Goal: Task Accomplishment & Management: Manage account settings

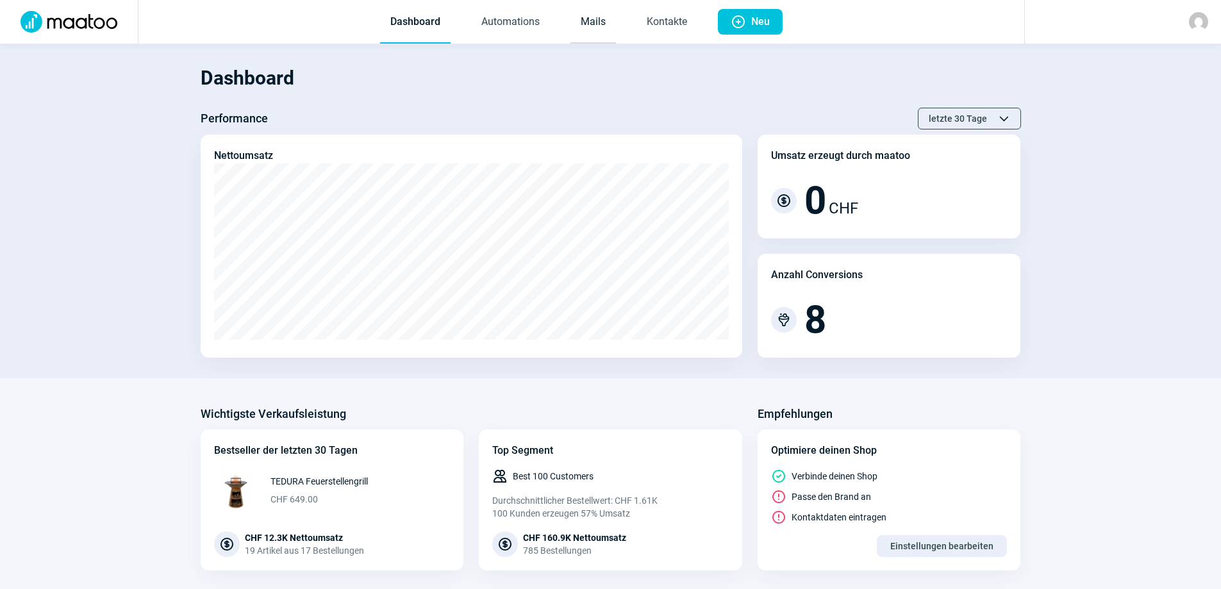
click at [586, 22] on link "Mails" at bounding box center [592, 22] width 45 height 42
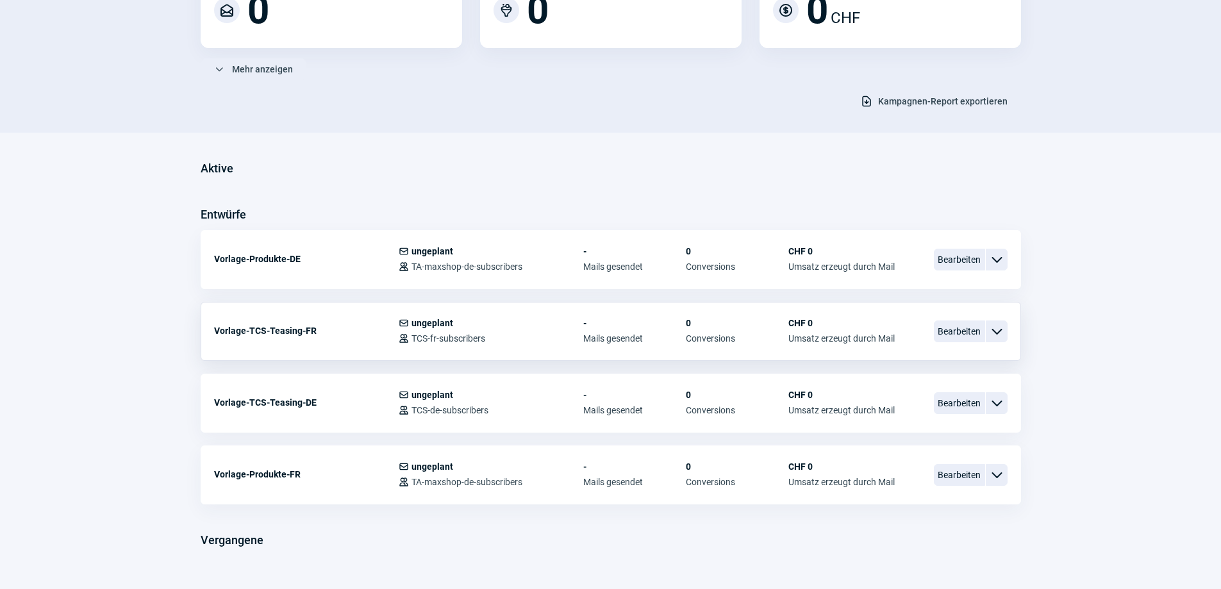
scroll to position [220, 0]
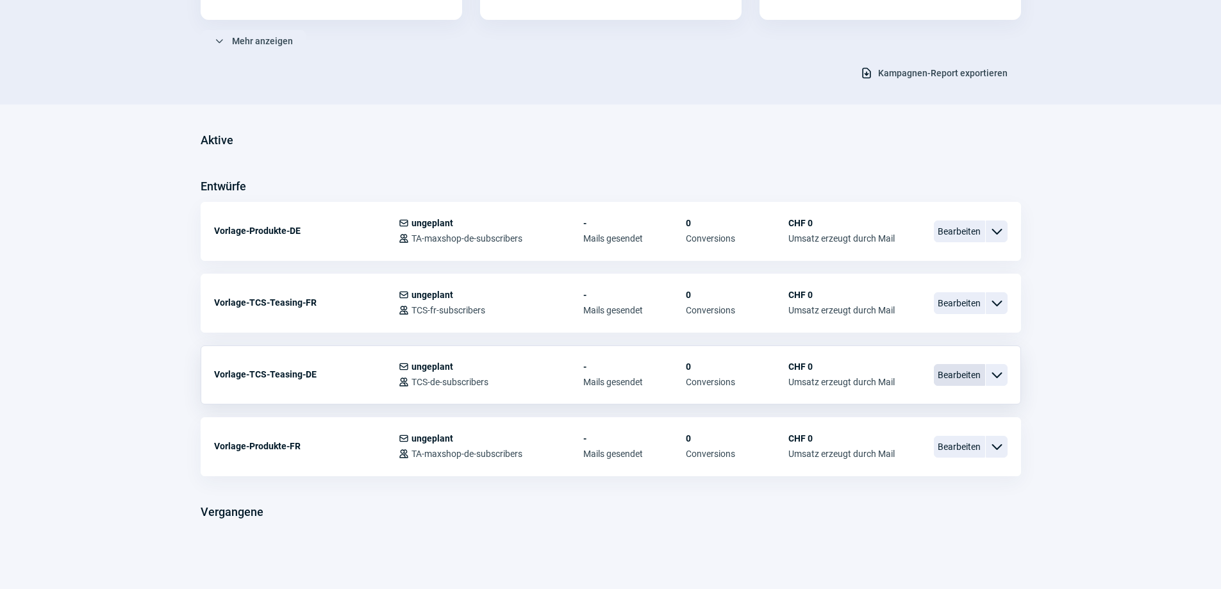
click at [965, 375] on span "Bearbeiten" at bounding box center [958, 375] width 51 height 22
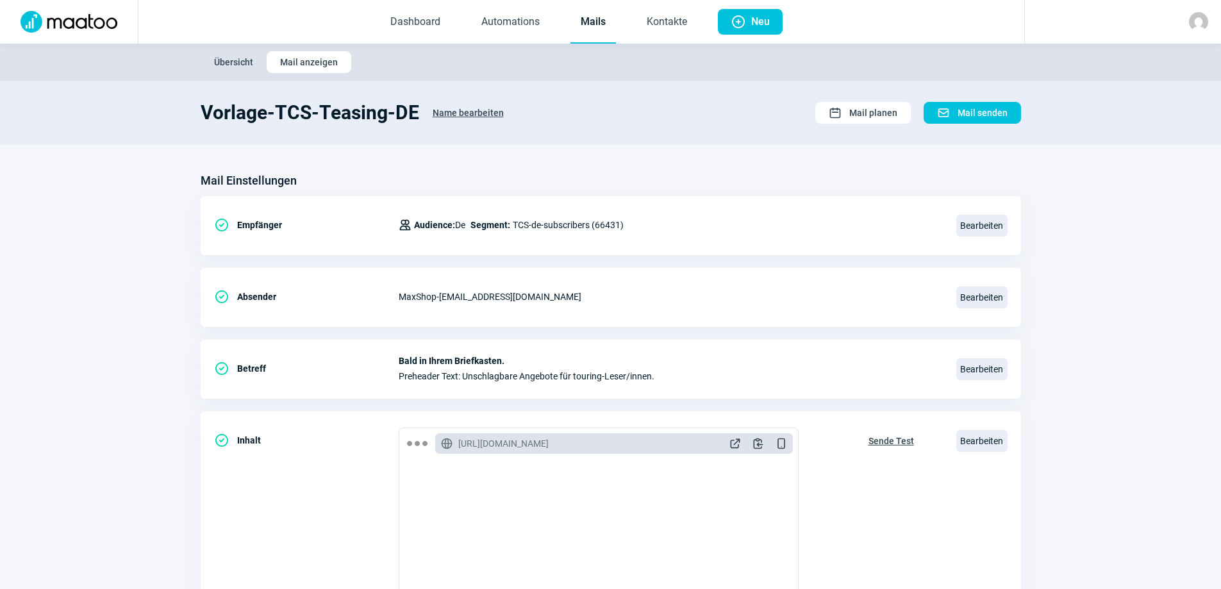
click at [459, 112] on span "Name bearbeiten" at bounding box center [467, 113] width 71 height 21
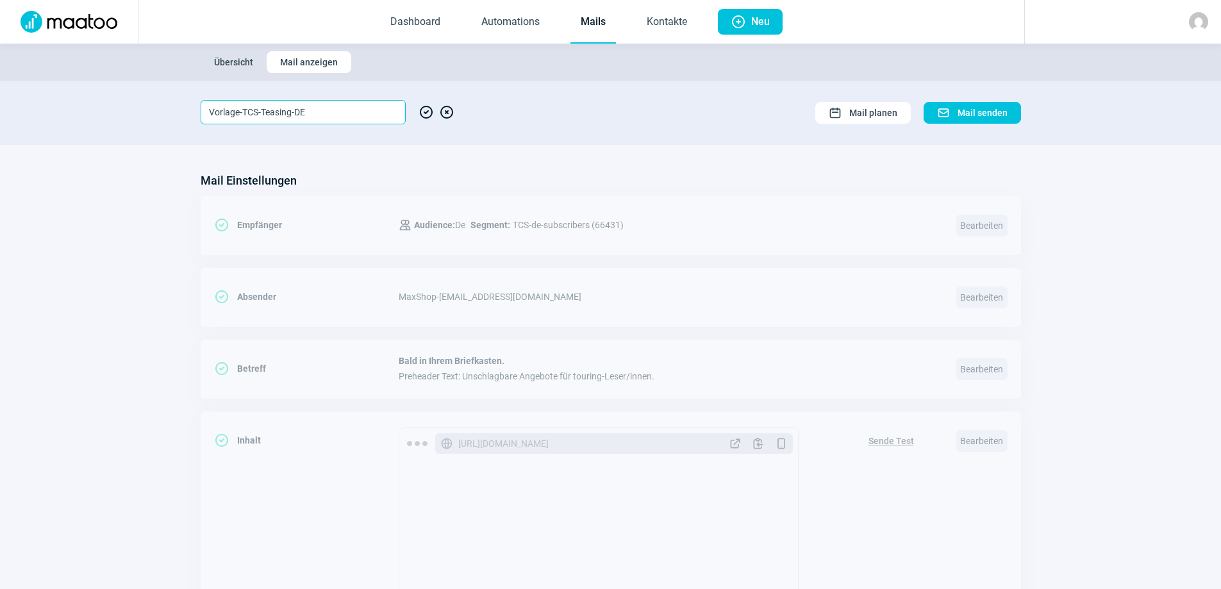
click at [242, 110] on input "Vorlage-TCS-Teasing-DE" at bounding box center [303, 112] width 205 height 24
click at [322, 110] on input "ms-NL TCS Teasing-DE" at bounding box center [303, 112] width 205 height 24
click at [238, 111] on input "ms-NL TCS Teasing 10" at bounding box center [303, 112] width 205 height 24
type input "ms-NL-TCS-Teasing-10-25-de"
click at [427, 113] on span "CheckCircle icon" at bounding box center [425, 112] width 15 height 24
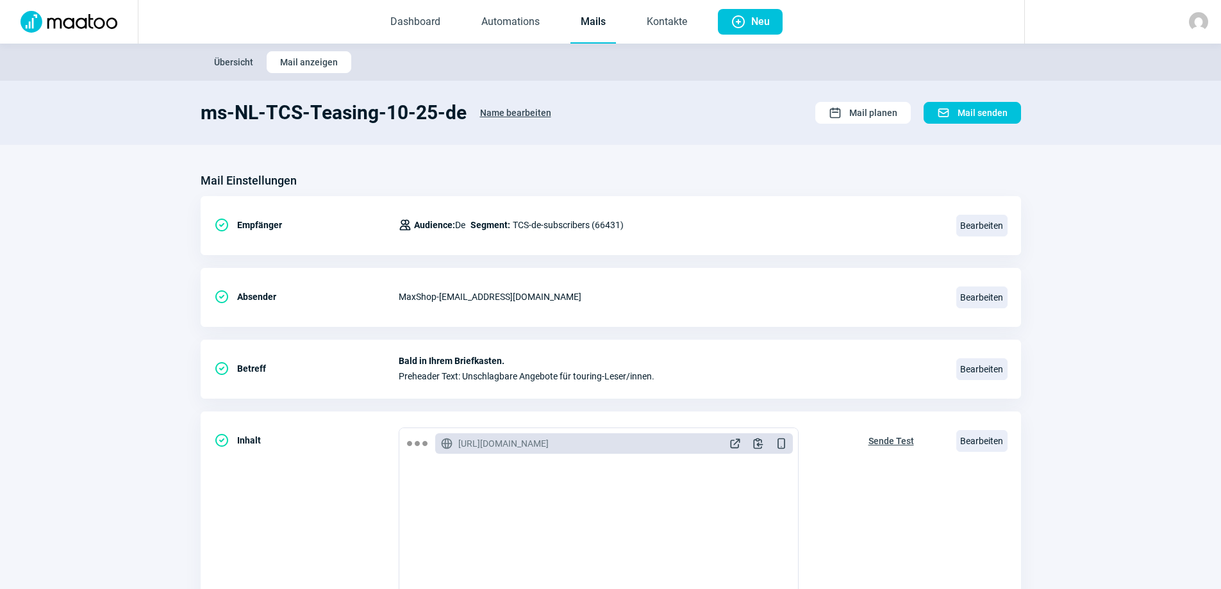
click at [499, 110] on span "Name bearbeiten" at bounding box center [515, 113] width 71 height 21
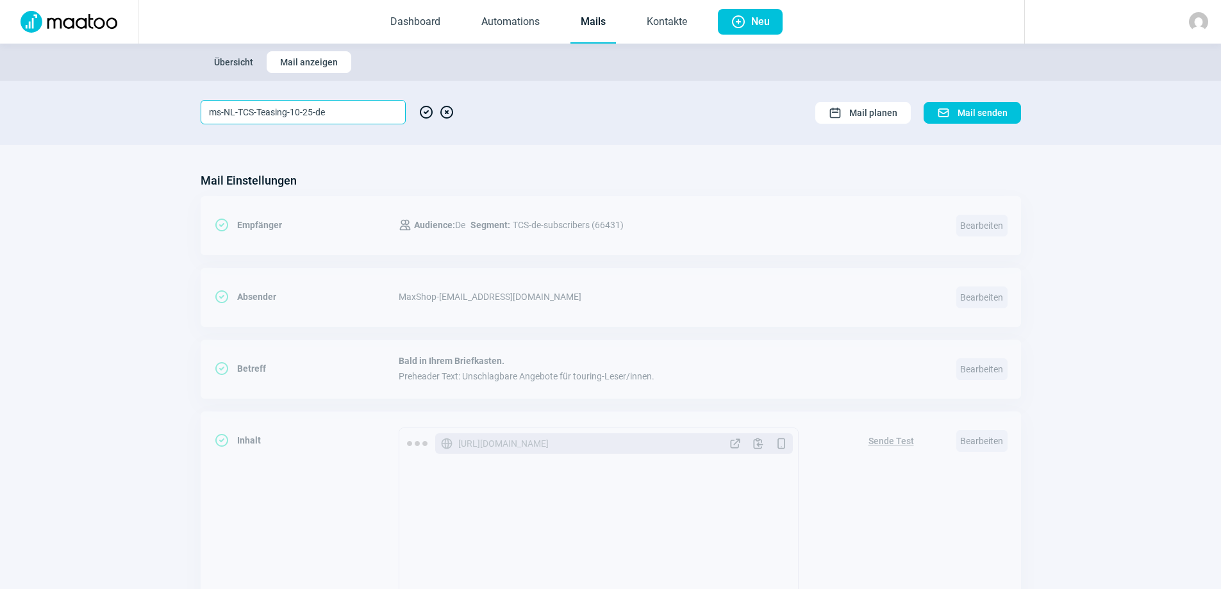
drag, startPoint x: 359, startPoint y: 113, endPoint x: 190, endPoint y: 106, distance: 169.3
click at [190, 106] on section "ms-NL-TCS-Teasing-10-25-de CheckCircle icon XCircle icon Calendar icon Mail pla…" at bounding box center [610, 113] width 1221 height 64
click at [427, 112] on span "CheckCircle icon" at bounding box center [425, 112] width 15 height 24
click at [426, 113] on span "CheckCircle icon" at bounding box center [425, 112] width 15 height 24
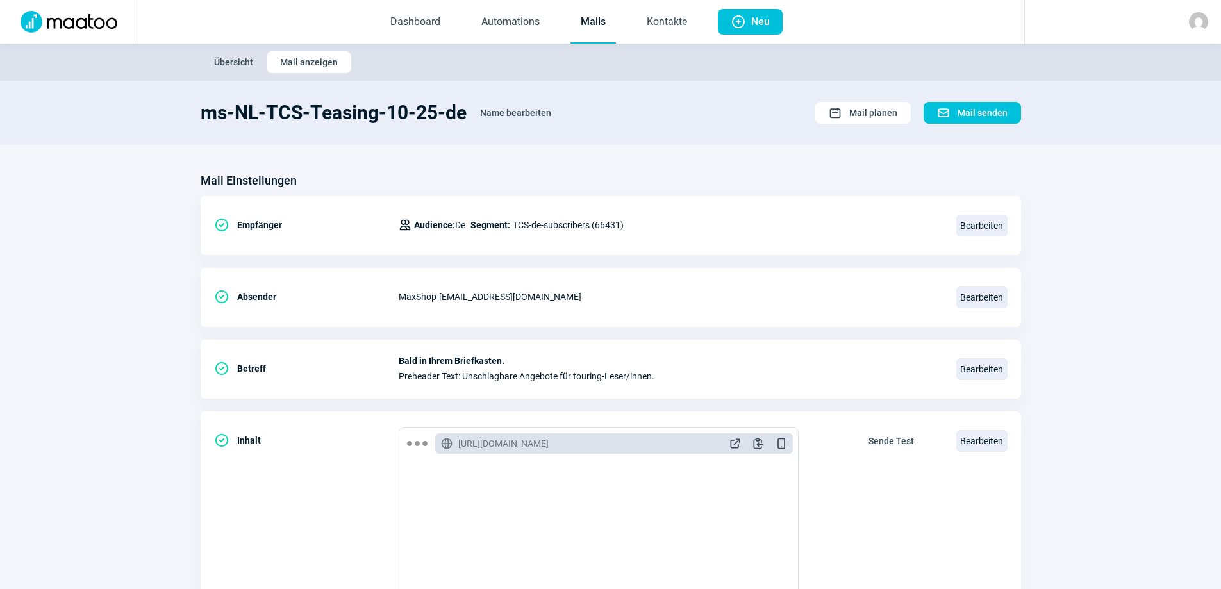
scroll to position [243, 0]
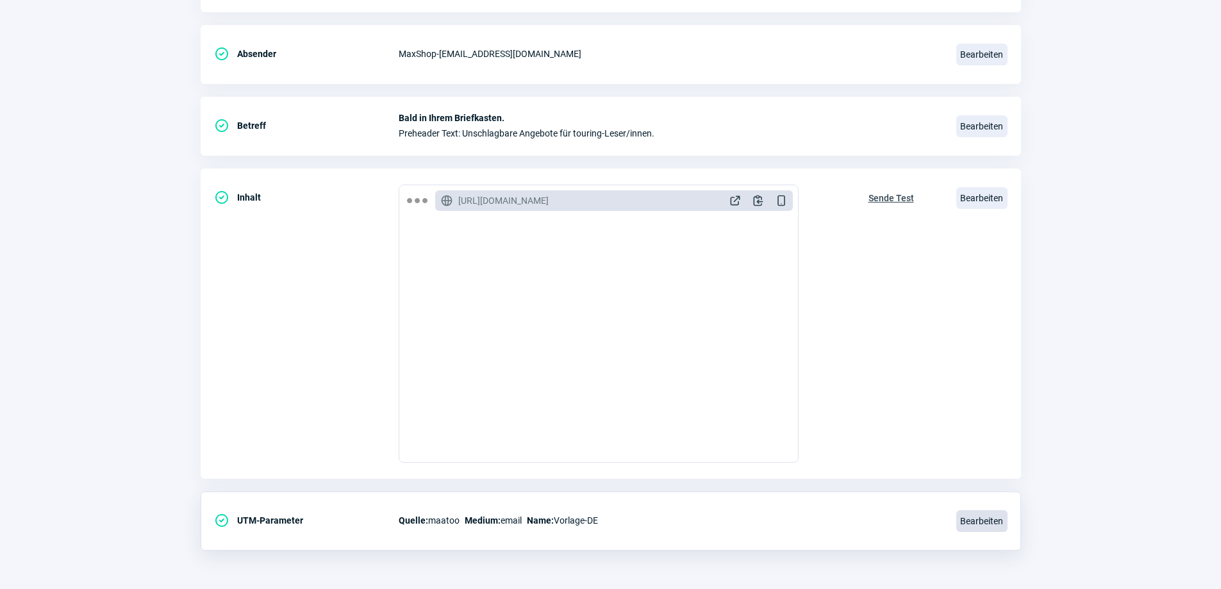
click at [999, 522] on span "Bearbeiten" at bounding box center [981, 521] width 51 height 22
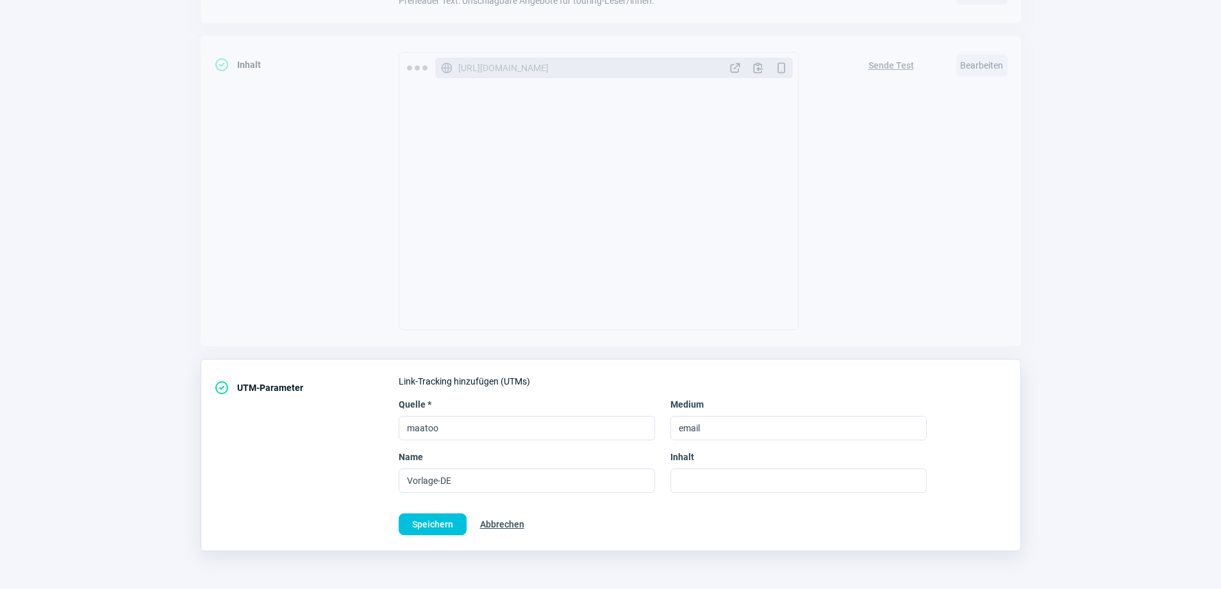
scroll to position [376, 0]
drag, startPoint x: 504, startPoint y: 481, endPoint x: 359, endPoint y: 459, distance: 146.4
click at [359, 459] on div "CheckCircle icon UTM-Parameter Link-Tracking hinzufügen (UTMs) Quelle * maatoo …" at bounding box center [611, 454] width 820 height 192
paste input "ms-NL-TCS-Teasing-10-25-de"
type input "ms-NL-TCS-Teasing-10-25-de"
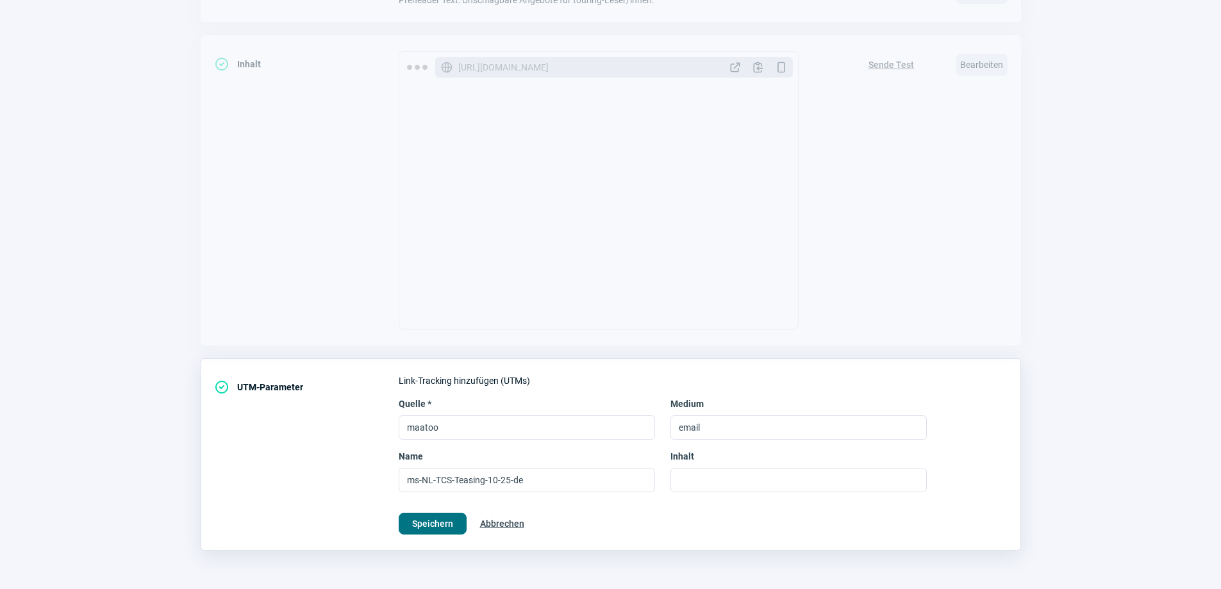
click at [438, 526] on span "Speichern" at bounding box center [432, 523] width 41 height 21
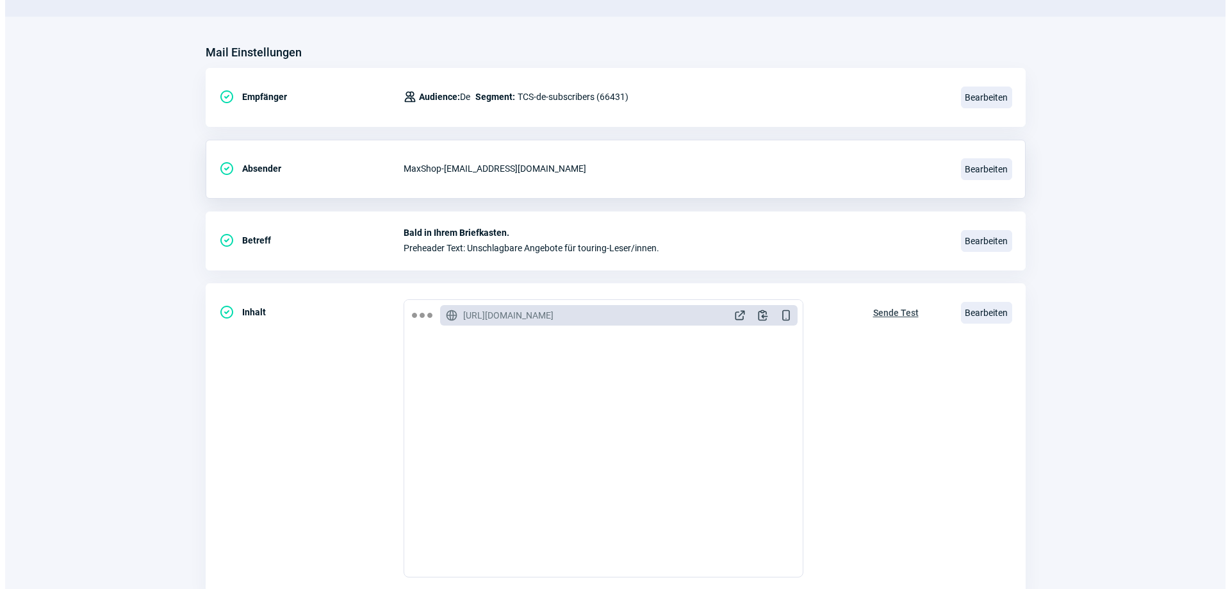
scroll to position [192, 0]
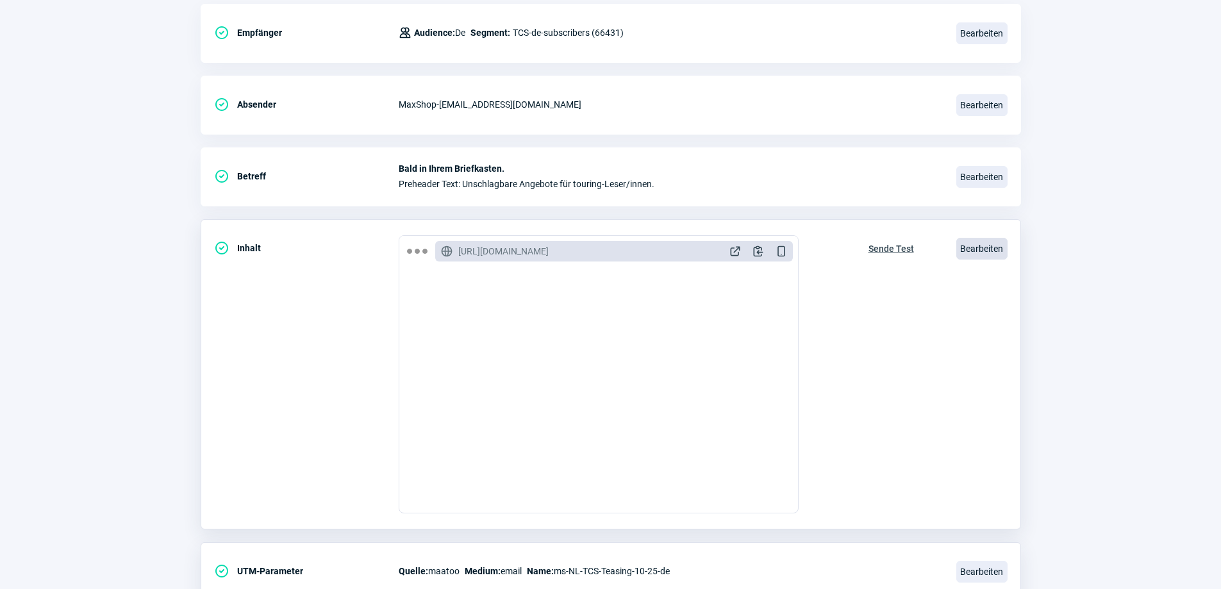
click at [976, 244] on span "Bearbeiten" at bounding box center [981, 249] width 51 height 22
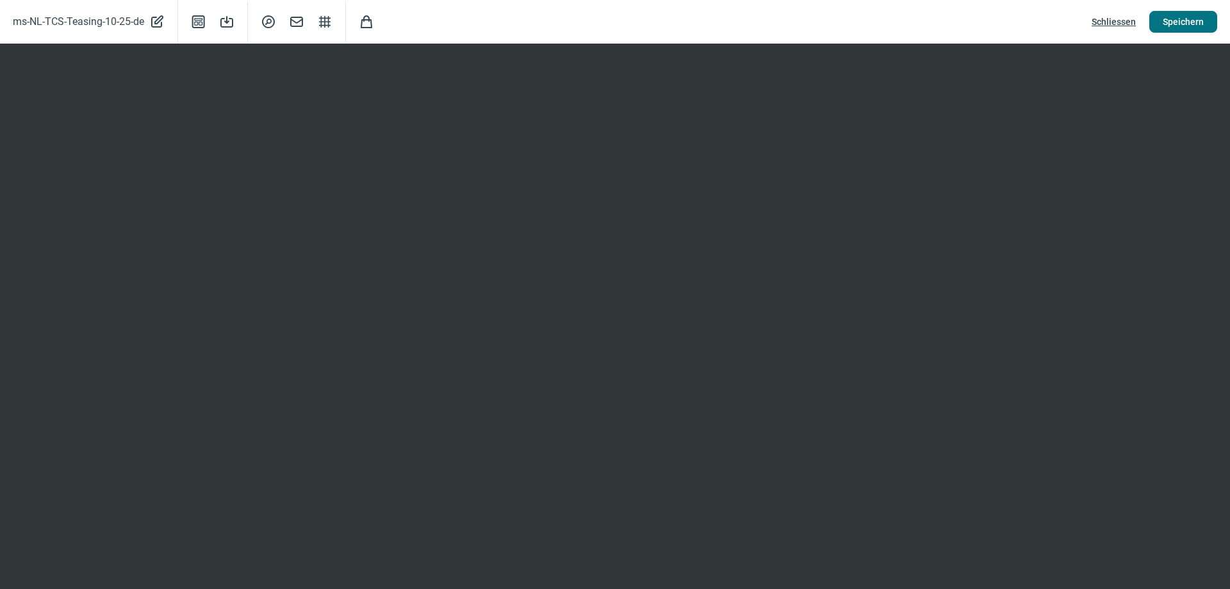
click at [1172, 21] on span "Speichern" at bounding box center [1183, 22] width 41 height 21
click at [1114, 18] on span "Schliessen" at bounding box center [1114, 22] width 44 height 21
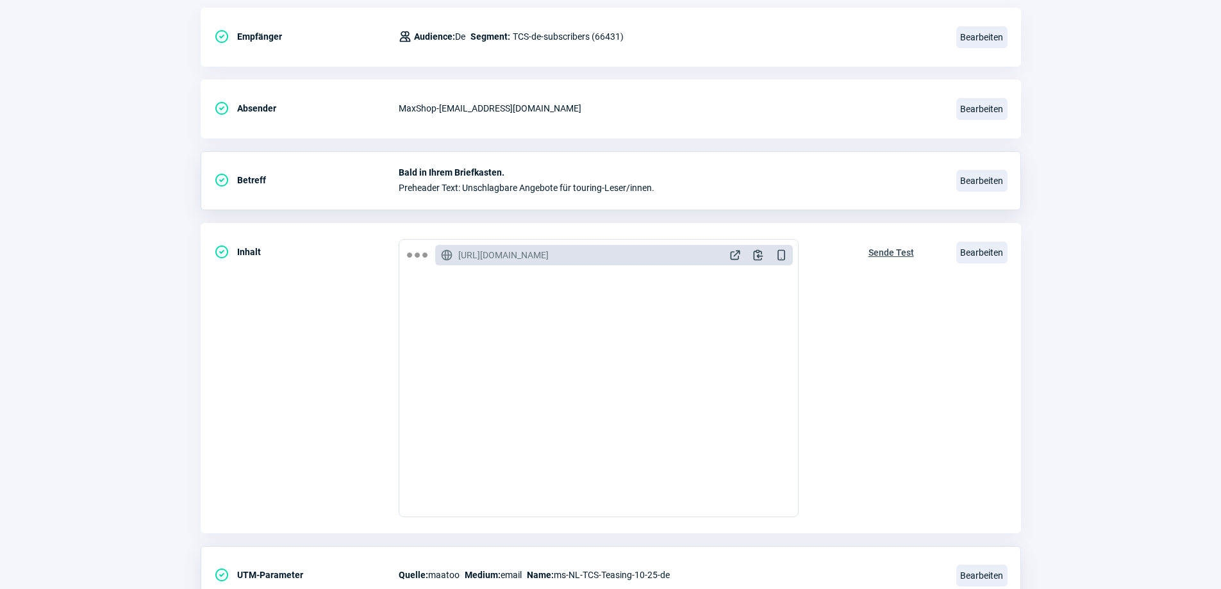
scroll to position [0, 0]
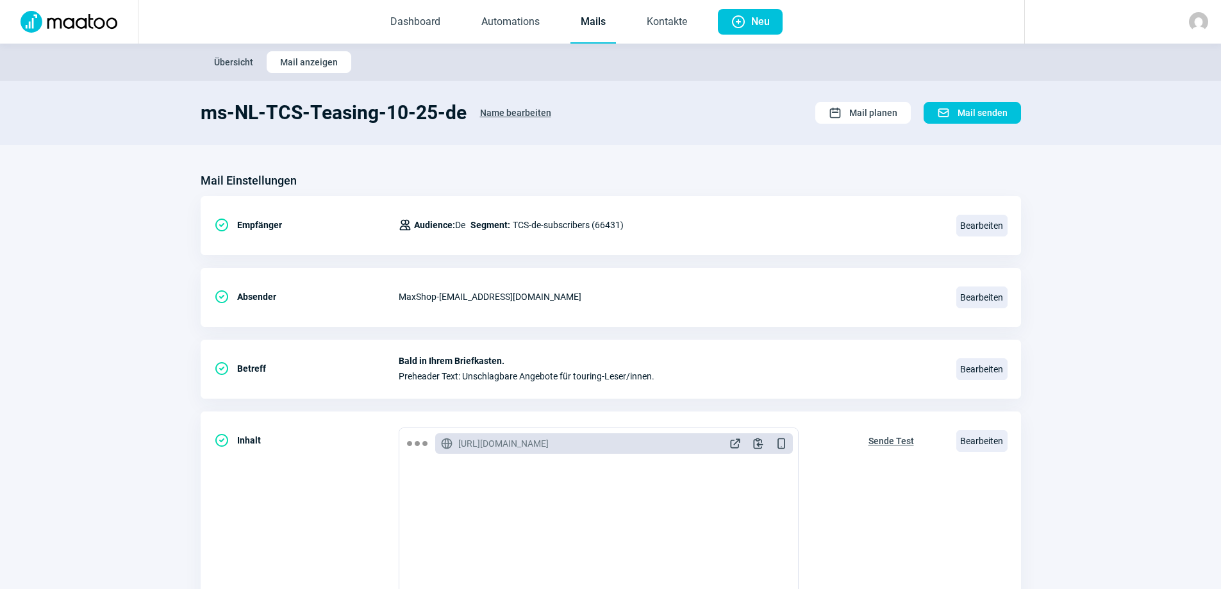
click at [242, 62] on span "Übersicht" at bounding box center [233, 62] width 39 height 21
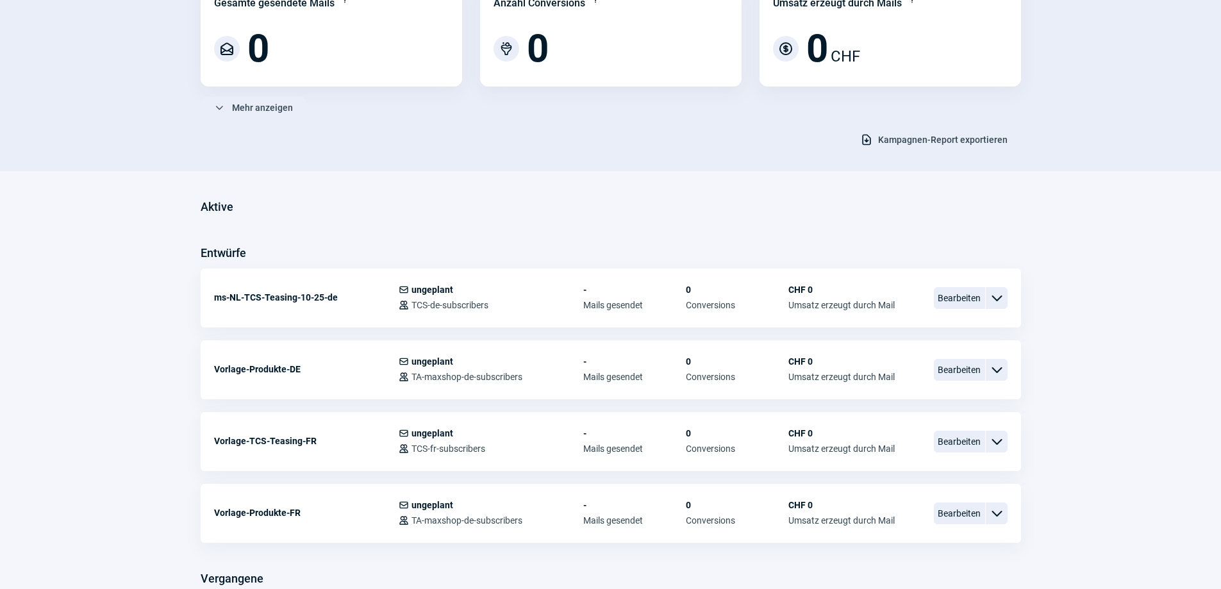
scroll to position [192, 0]
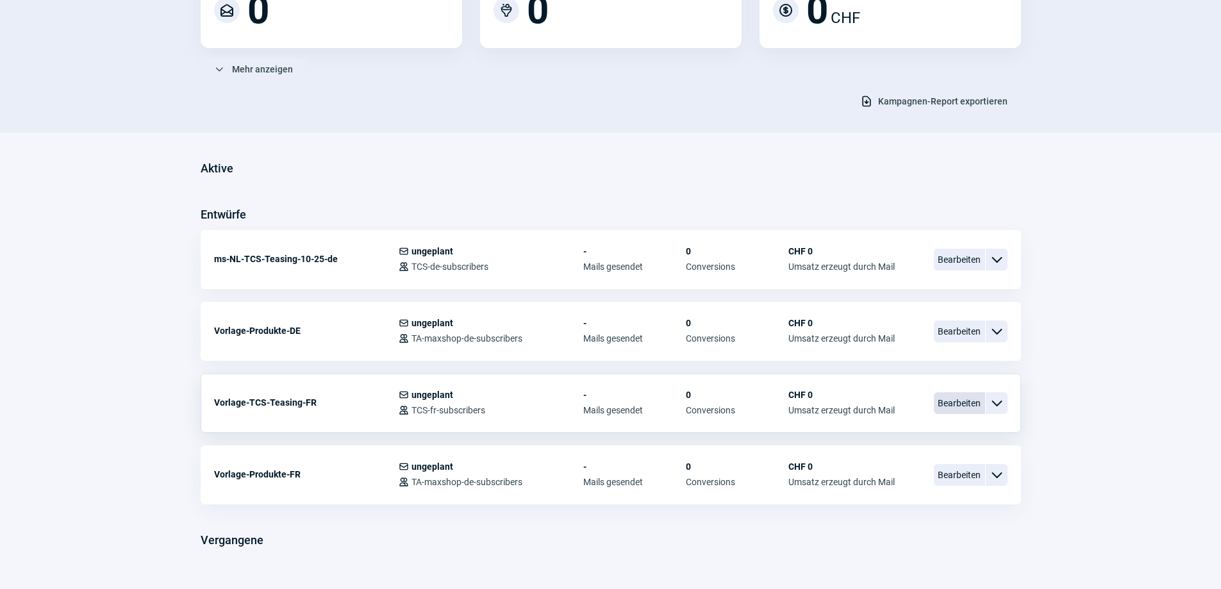
click at [957, 397] on span "Bearbeiten" at bounding box center [958, 403] width 51 height 22
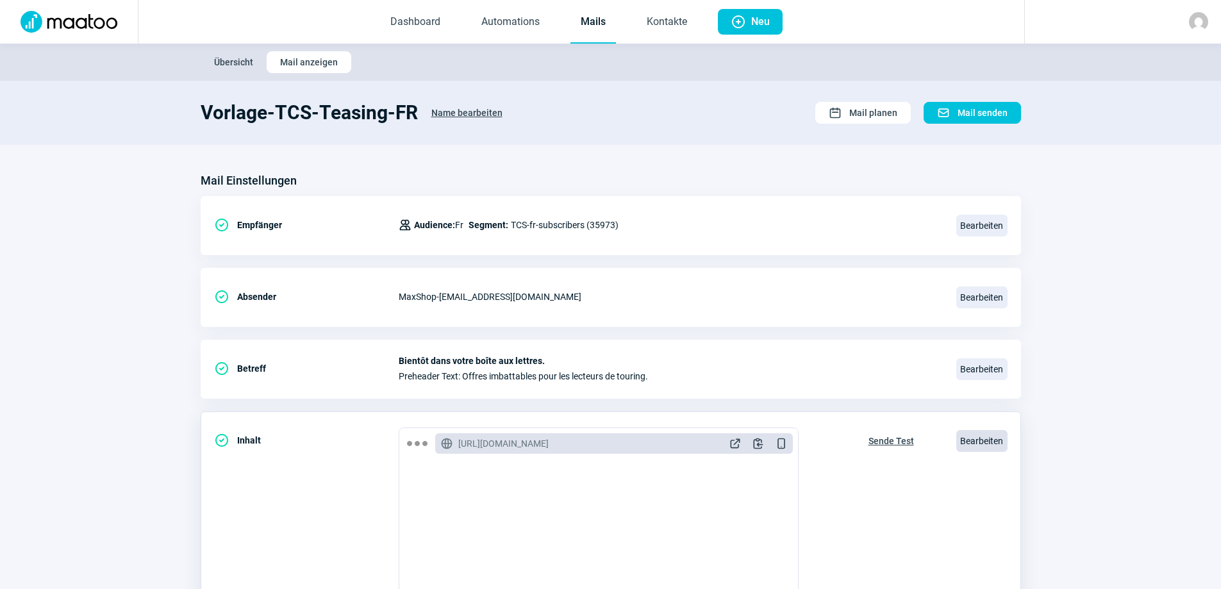
click at [988, 444] on span "Bearbeiten" at bounding box center [981, 441] width 51 height 22
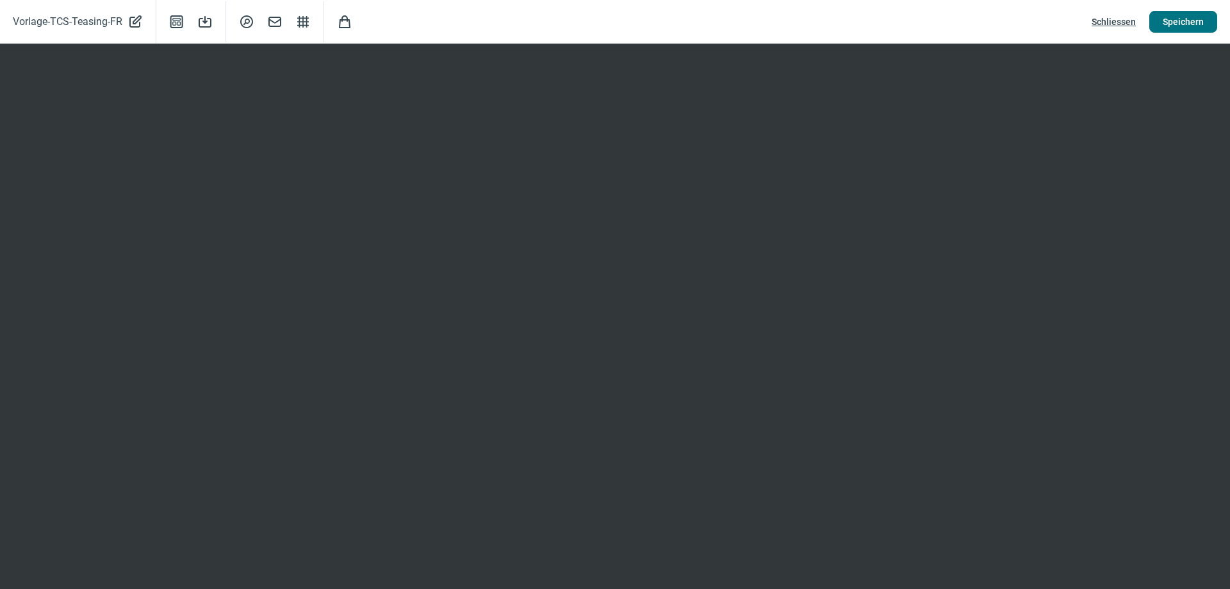
click at [1184, 22] on span "Speichern" at bounding box center [1183, 22] width 41 height 21
click at [1120, 19] on span "Schliessen" at bounding box center [1114, 22] width 44 height 21
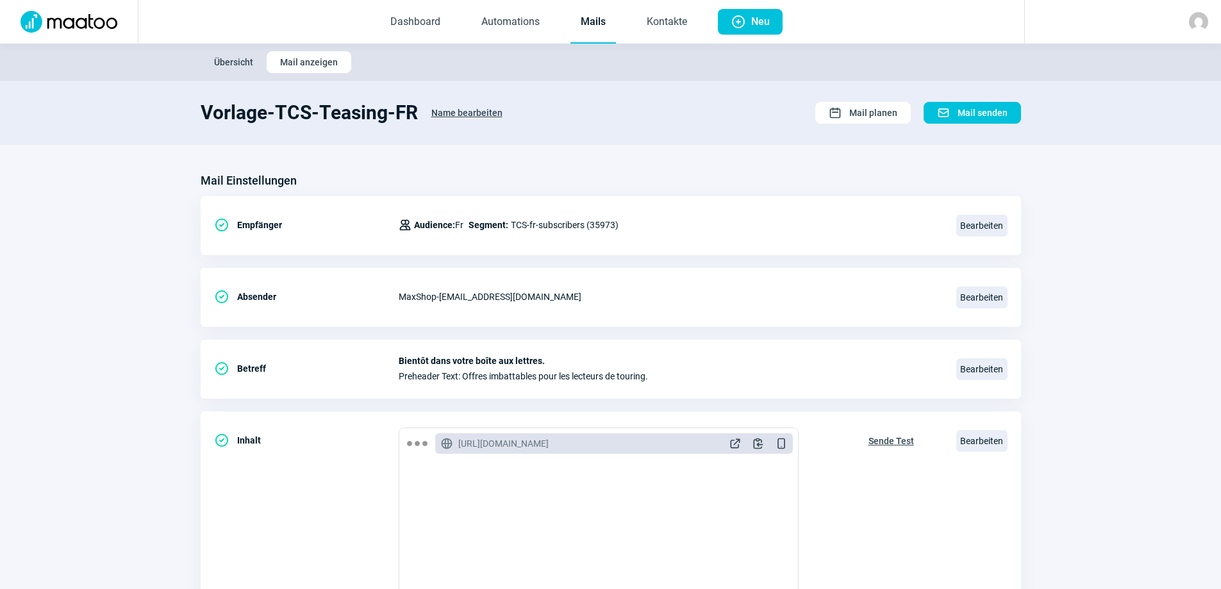
click at [238, 62] on span "Übersicht" at bounding box center [233, 62] width 39 height 21
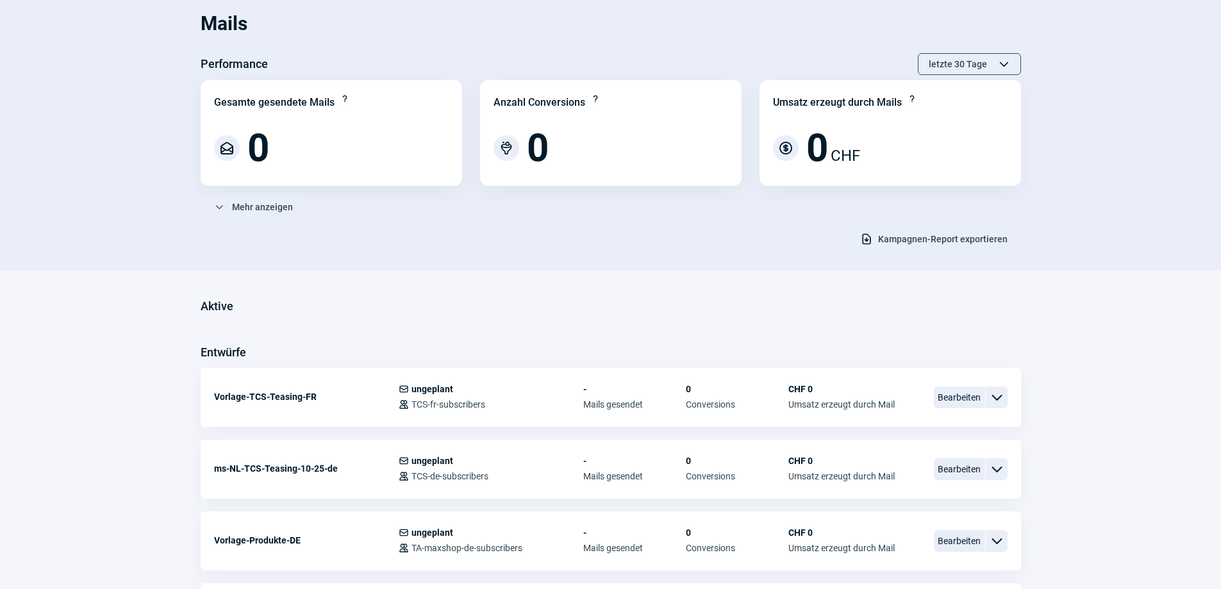
scroll to position [128, 0]
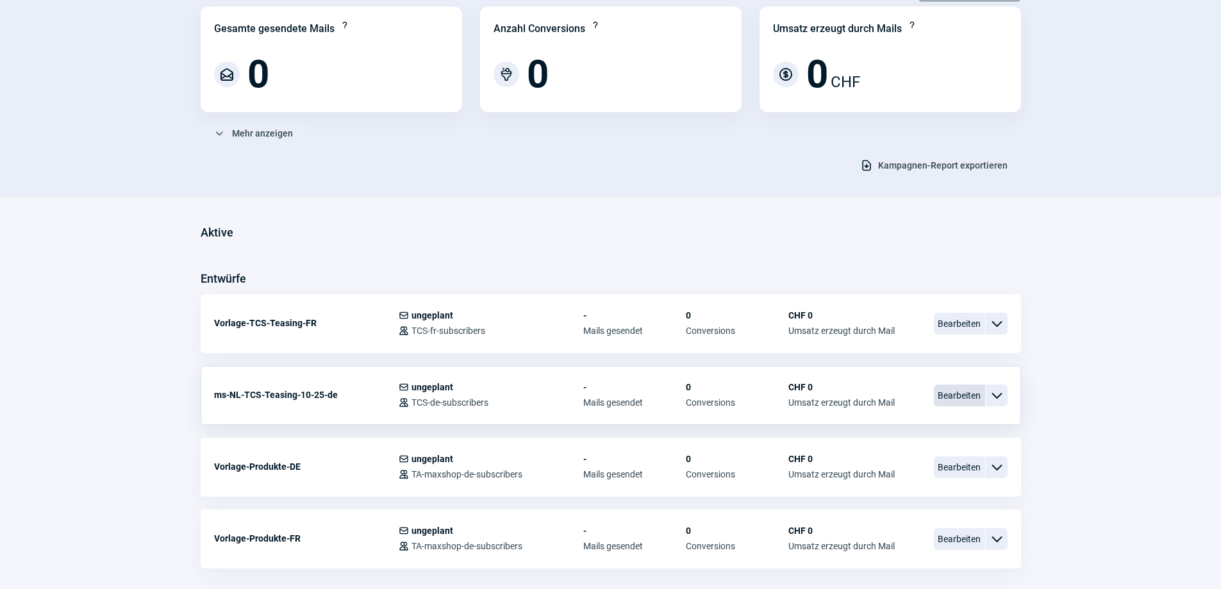
click at [960, 399] on span "Bearbeiten" at bounding box center [958, 395] width 51 height 22
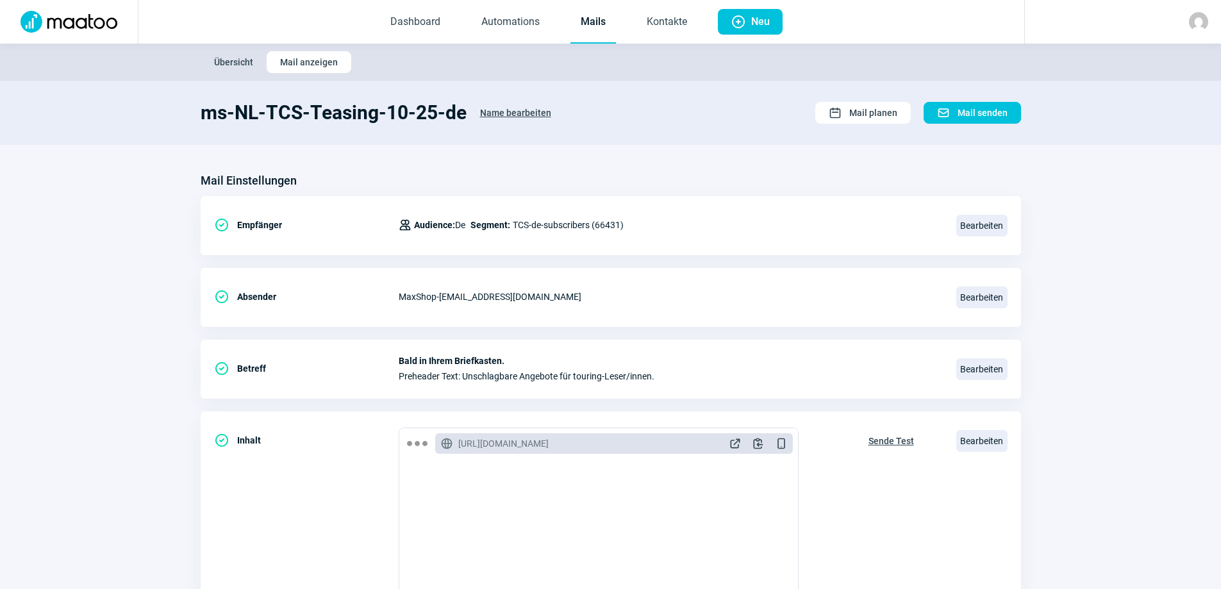
click at [498, 113] on span "Name bearbeiten" at bounding box center [515, 113] width 71 height 21
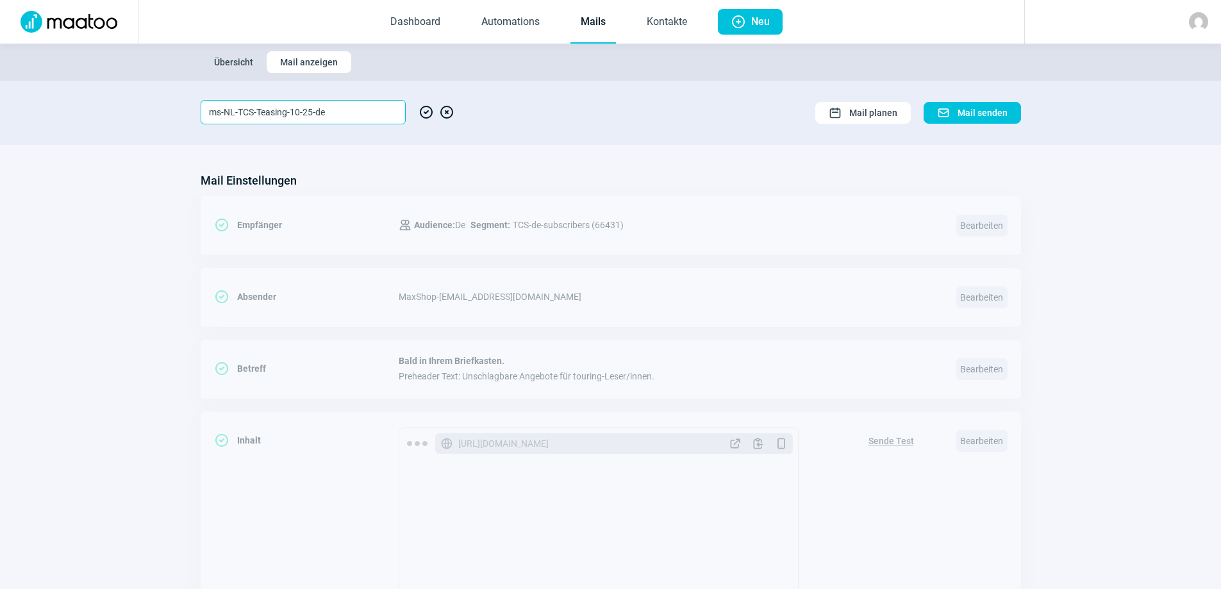
drag, startPoint x: 360, startPoint y: 115, endPoint x: 189, endPoint y: 102, distance: 171.5
click at [189, 102] on section "ms-NL-TCS-Teasing-10-25-de CheckCircle icon XCircle icon Calendar icon Mail pla…" at bounding box center [610, 113] width 1221 height 64
click at [422, 113] on span "CheckCircle icon" at bounding box center [425, 112] width 15 height 24
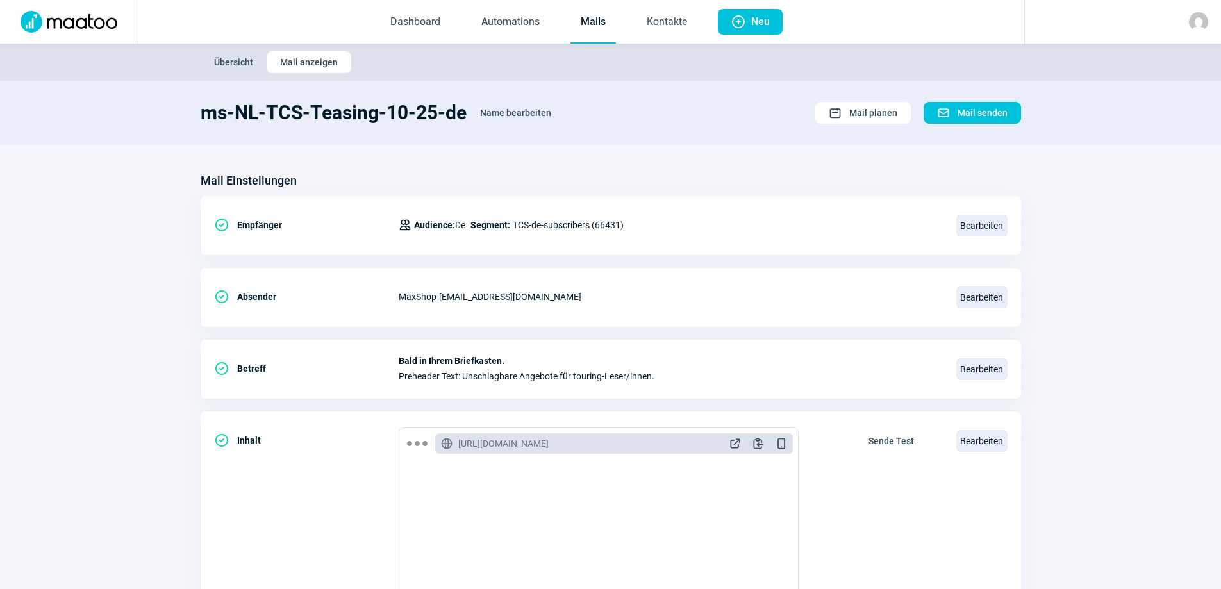
click at [236, 57] on span "Übersicht" at bounding box center [233, 62] width 39 height 21
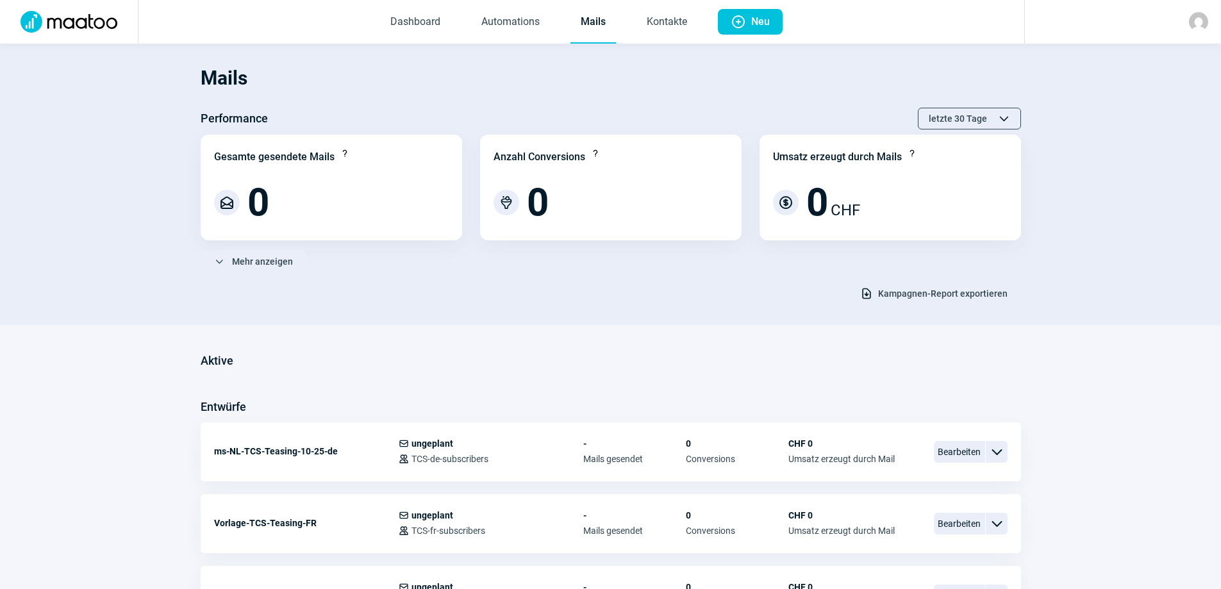
scroll to position [64, 0]
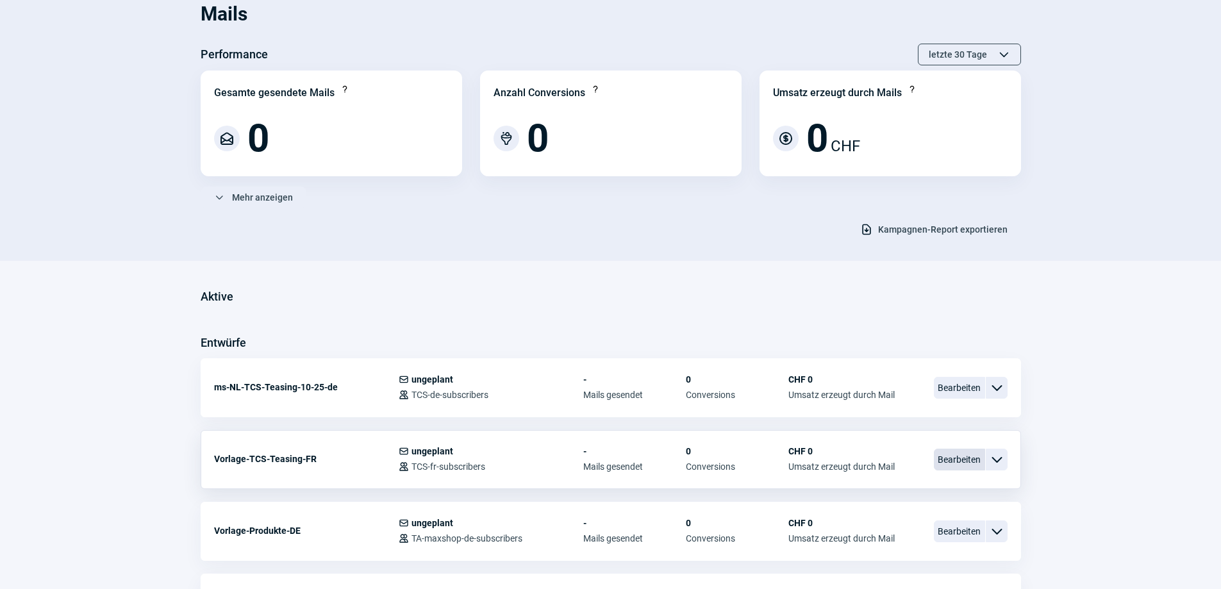
click at [958, 463] on span "Bearbeiten" at bounding box center [958, 459] width 51 height 22
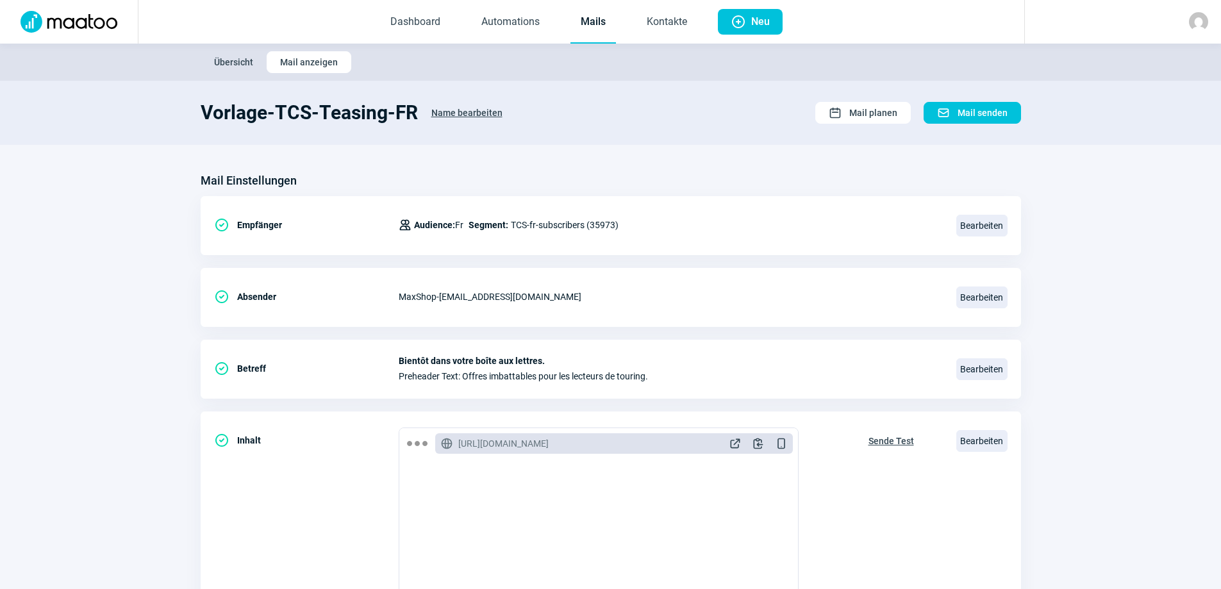
click at [457, 110] on span "Name bearbeiten" at bounding box center [466, 113] width 71 height 21
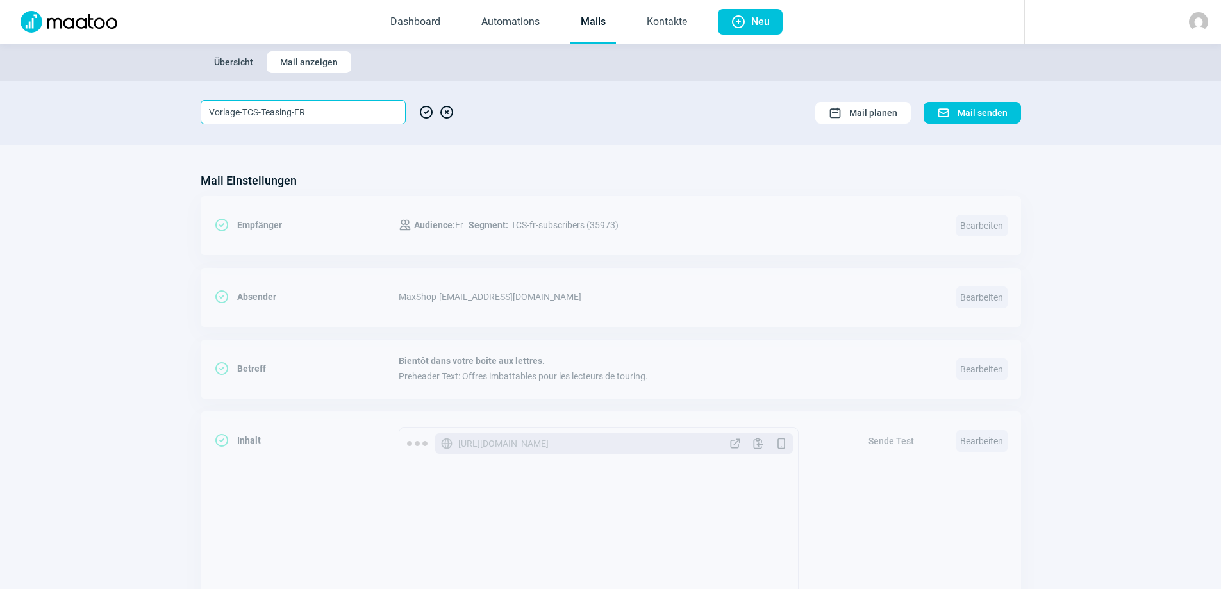
drag, startPoint x: 344, startPoint y: 112, endPoint x: 173, endPoint y: 103, distance: 171.3
click at [173, 103] on section "Vorlage-TCS-Teasing-FR CheckCircle icon XCircle icon Calendar icon Mail planen …" at bounding box center [610, 113] width 1221 height 64
paste input "ms-NL-TCS-Teasing-10-25-de"
click at [327, 111] on input "ms-NL-TCS-Teasing-10-25-de" at bounding box center [303, 112] width 205 height 24
type input "ms-NL-TCS-Teasing-10-25-fr"
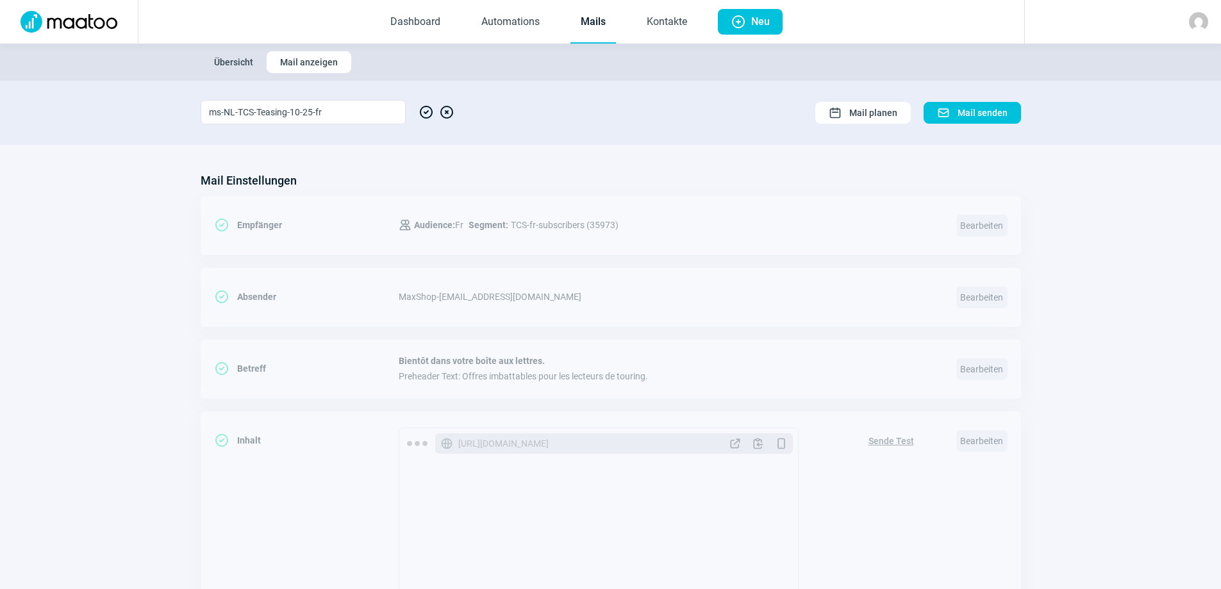
click at [429, 111] on span "CheckCircle icon" at bounding box center [425, 112] width 15 height 24
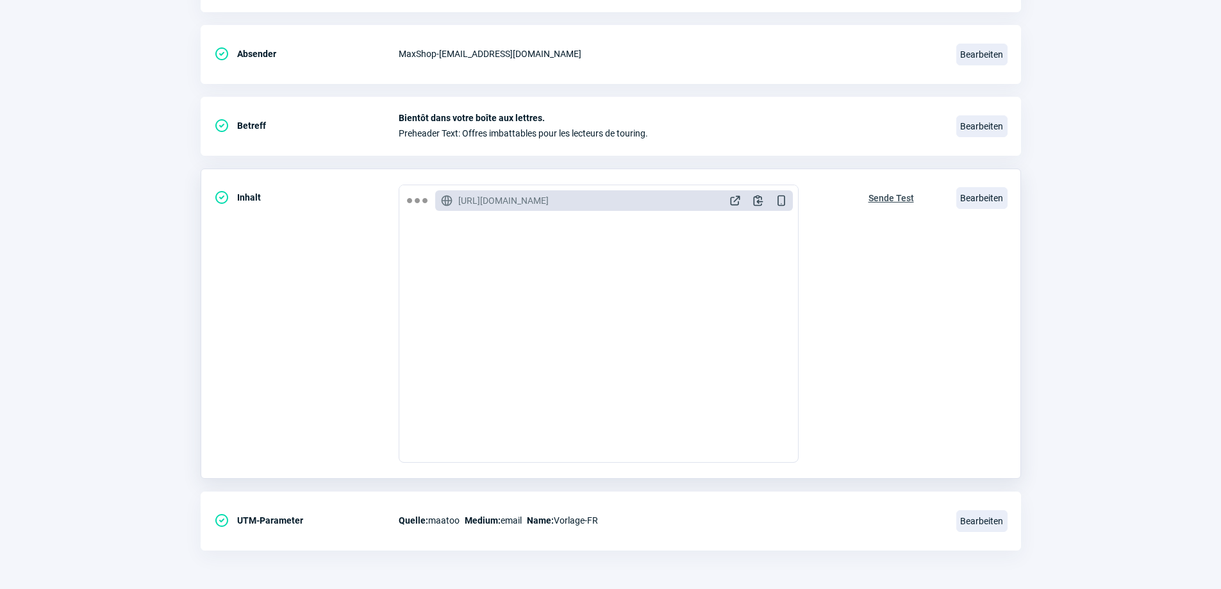
scroll to position [192, 0]
click at [976, 527] on span "Bearbeiten" at bounding box center [981, 521] width 51 height 22
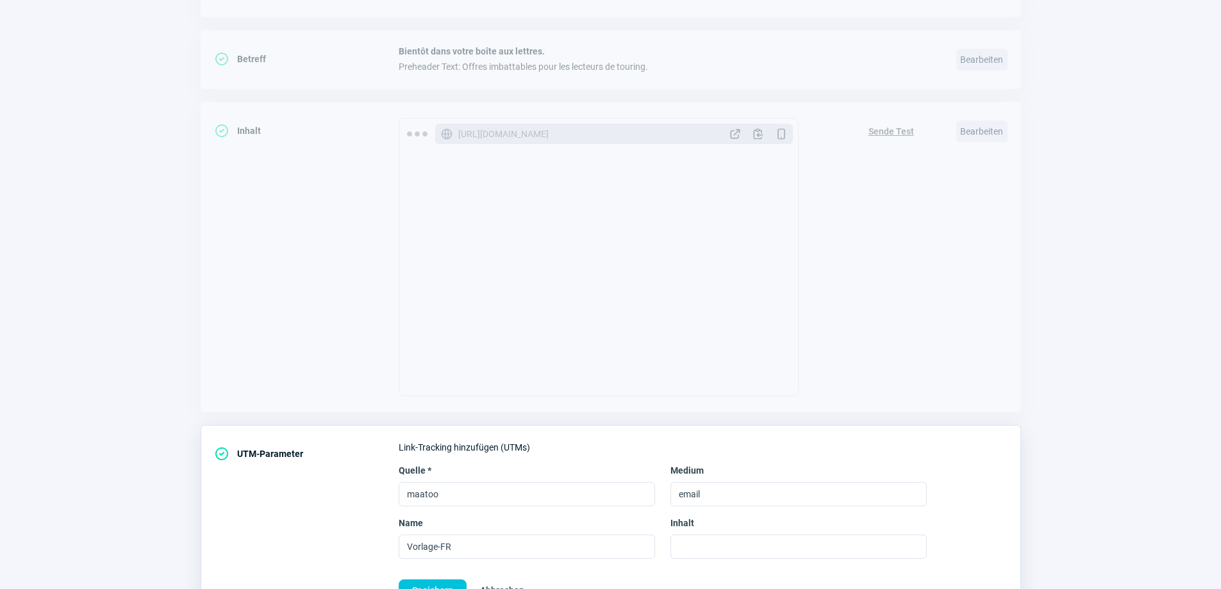
scroll to position [371, 0]
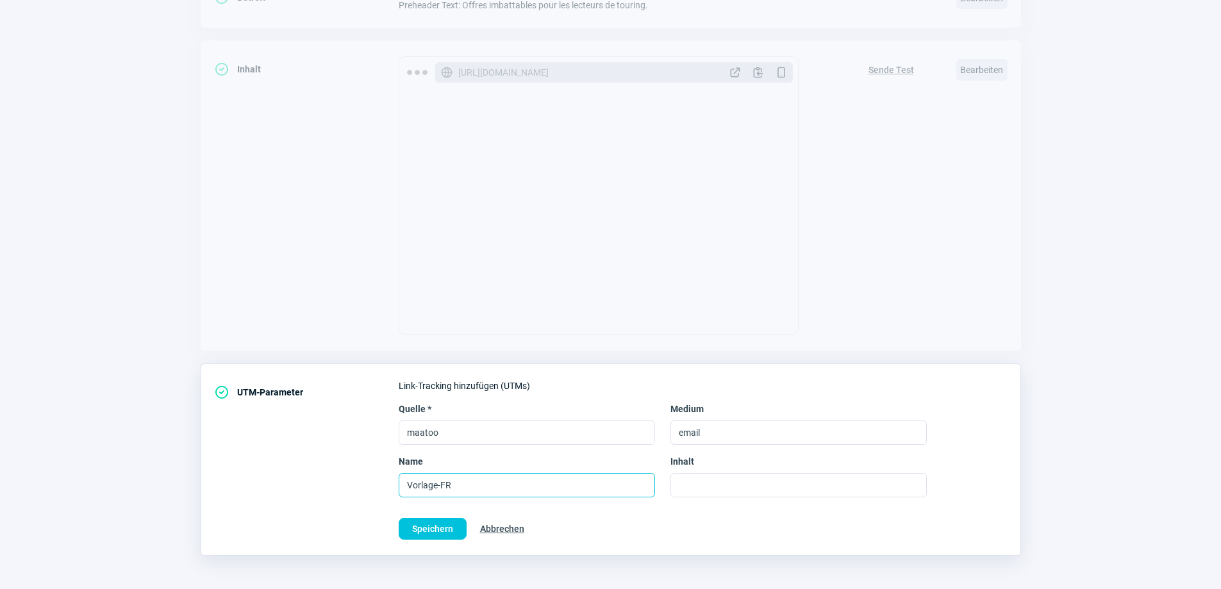
click at [420, 488] on input "Vorlage-FR" at bounding box center [527, 485] width 256 height 24
drag, startPoint x: 468, startPoint y: 488, endPoint x: 371, endPoint y: 489, distance: 97.4
click at [371, 489] on div "CheckCircle icon UTM-Parameter Link-Tracking hinzufügen (UTMs) Quelle * maatoo …" at bounding box center [611, 459] width 820 height 192
paste input "ms-NL-TCS-Teasing-10-25-de"
type input "ms-NL-TCS-Teasing-10-25-de"
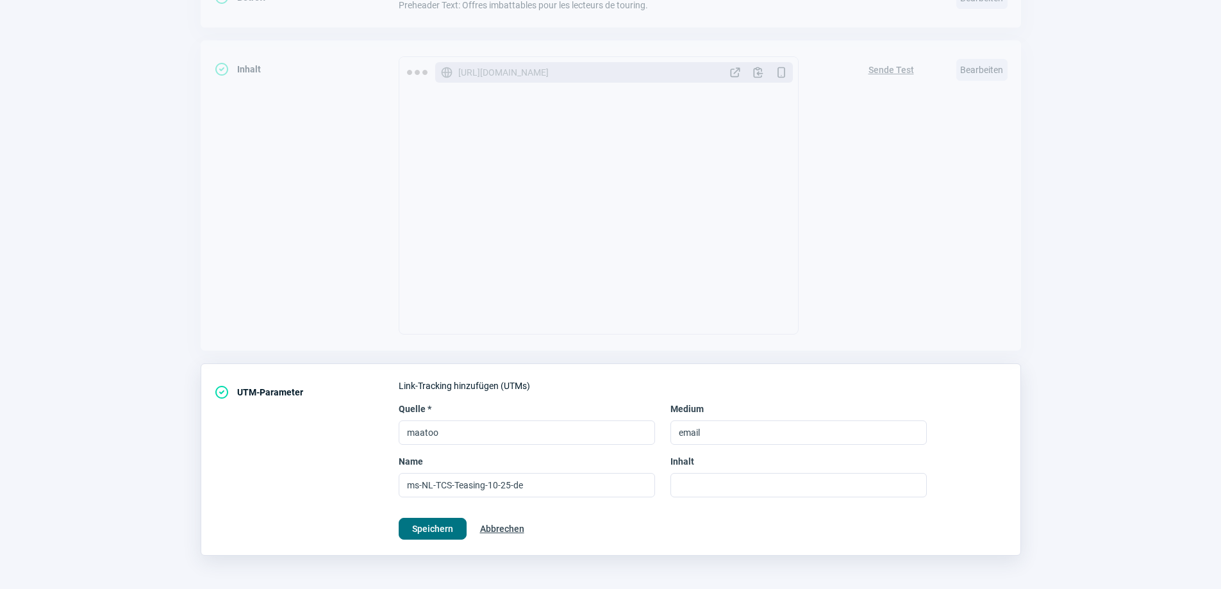
click at [434, 530] on span "Speichern" at bounding box center [432, 528] width 41 height 21
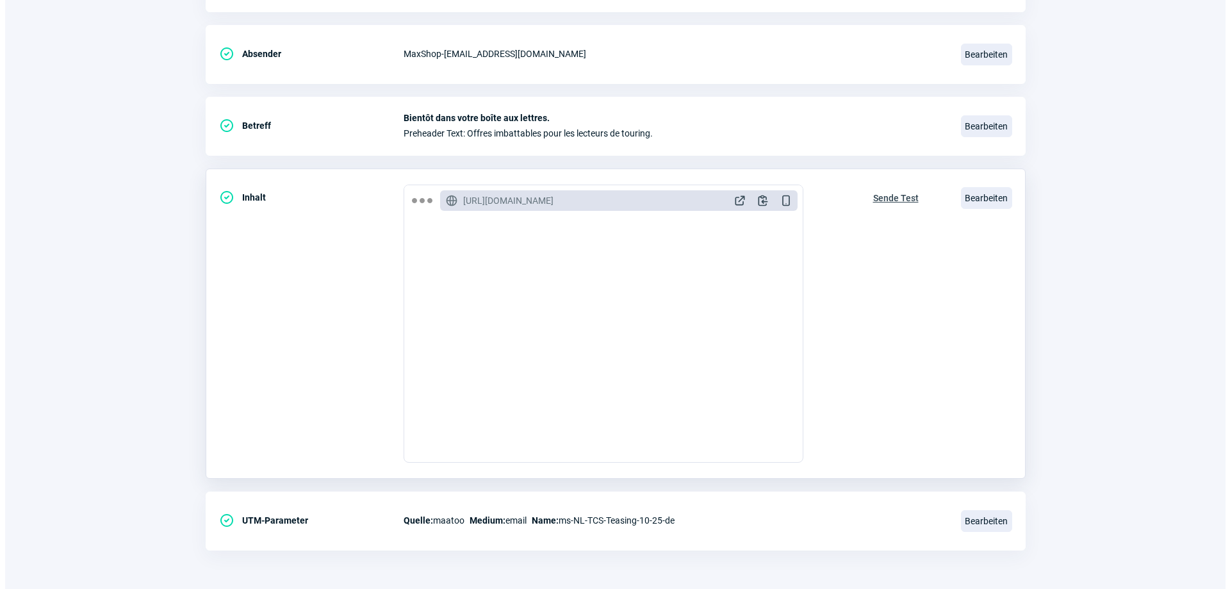
scroll to position [128, 0]
click at [980, 202] on span "Bearbeiten" at bounding box center [981, 198] width 51 height 22
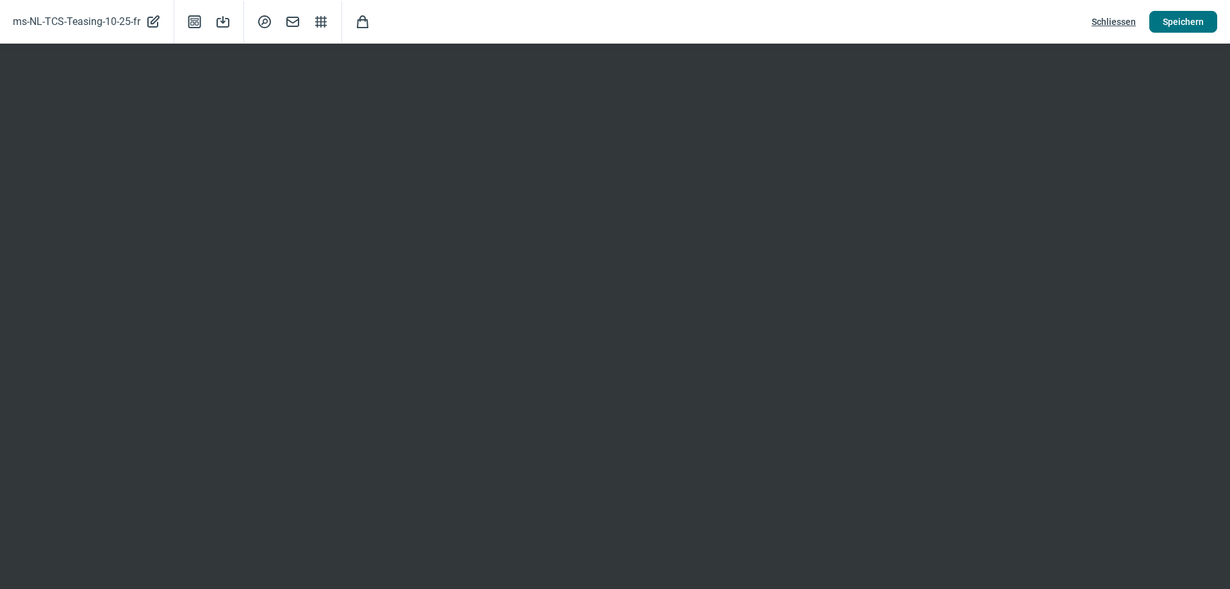
click at [1192, 20] on span "Speichern" at bounding box center [1183, 22] width 41 height 21
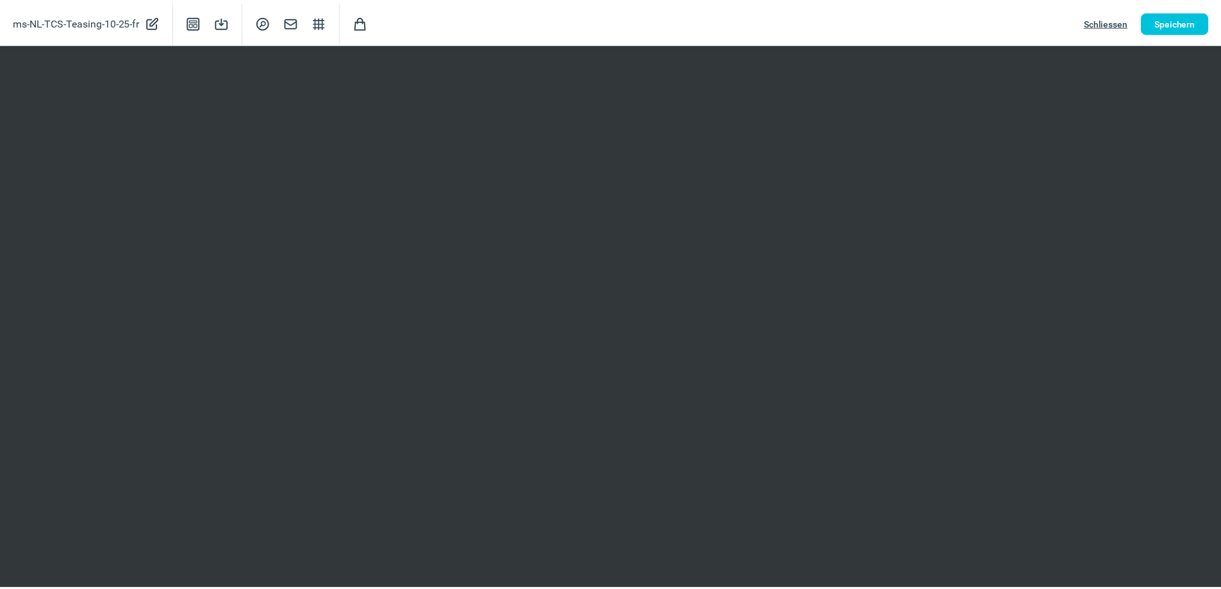
scroll to position [243, 0]
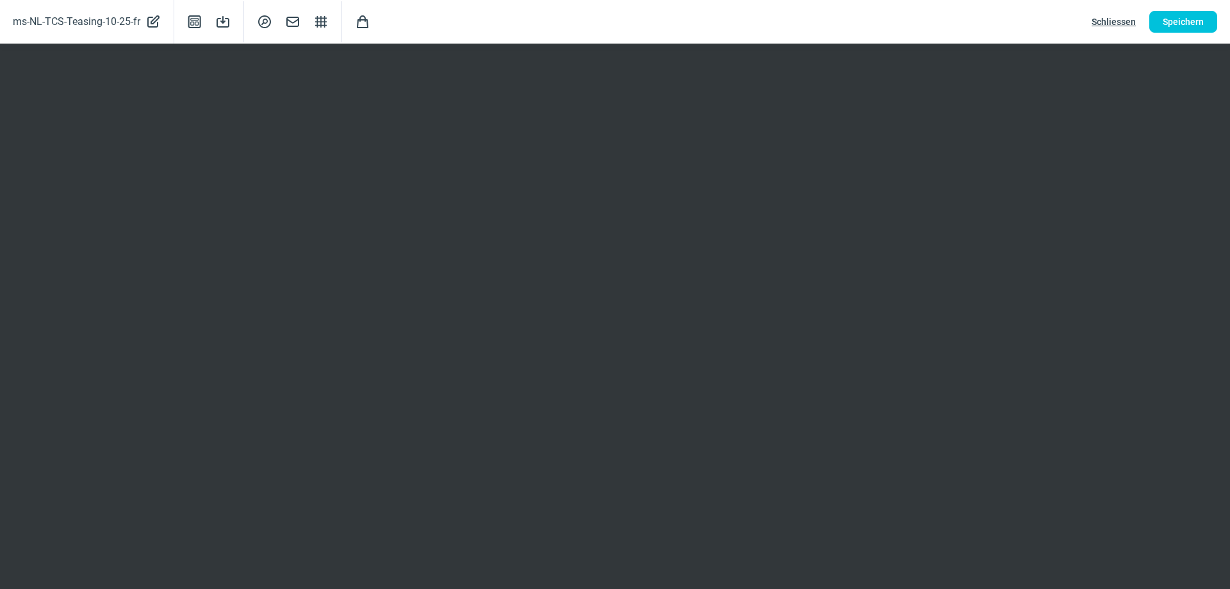
click at [1106, 20] on span "Schliessen" at bounding box center [1114, 22] width 44 height 21
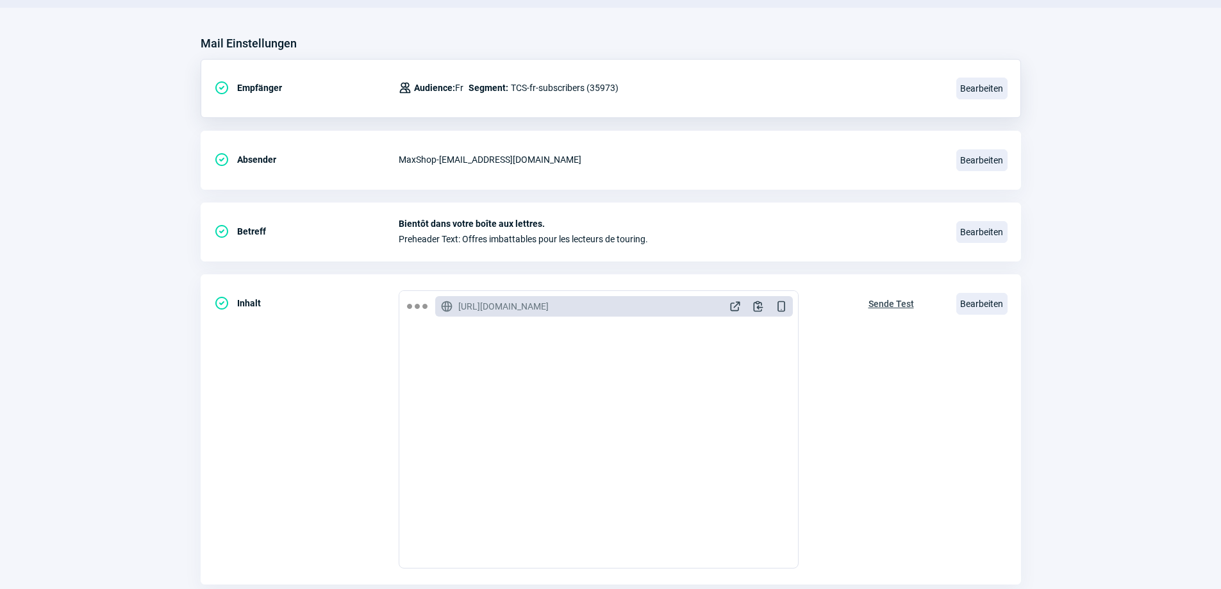
scroll to position [0, 0]
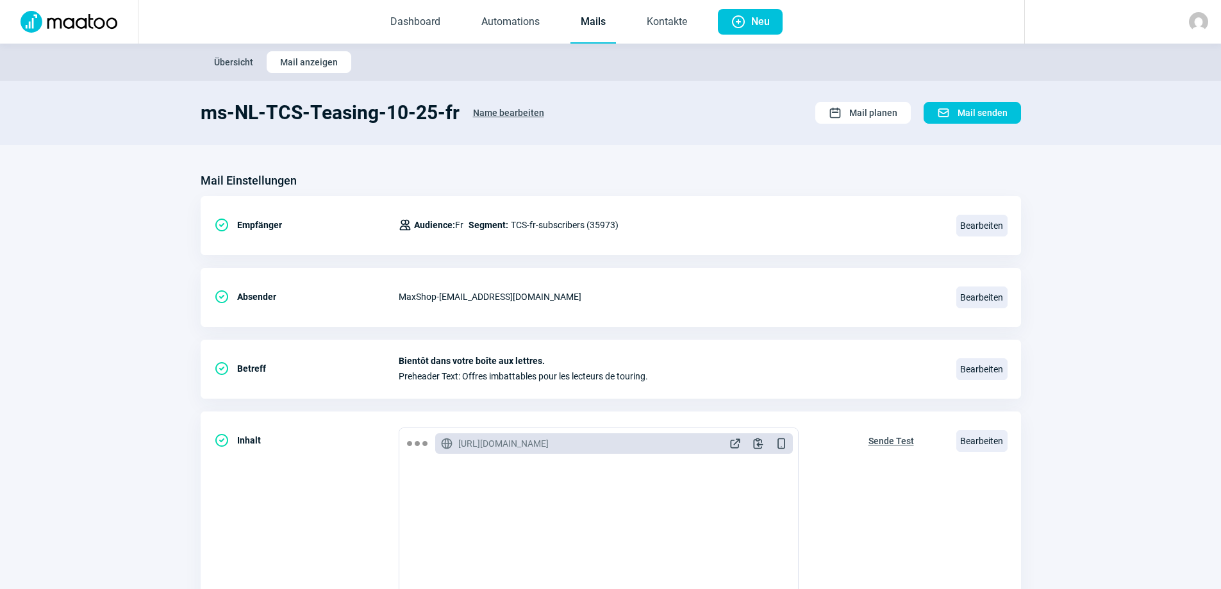
click at [229, 60] on span "Übersicht" at bounding box center [233, 62] width 39 height 21
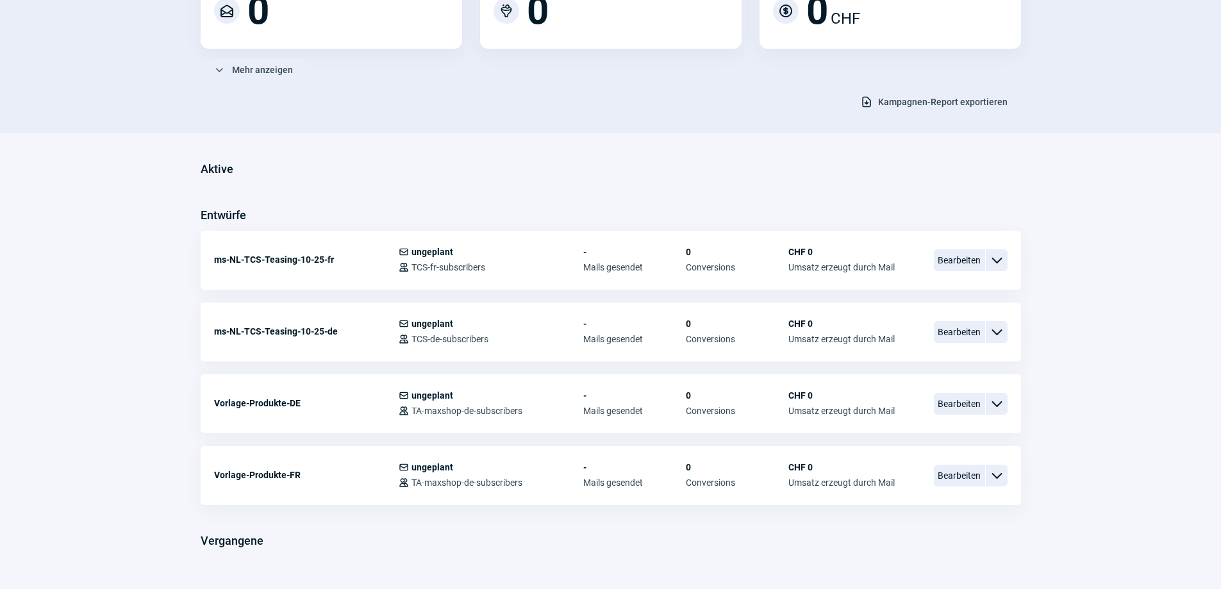
scroll to position [192, 0]
click at [959, 402] on span "Bearbeiten" at bounding box center [958, 403] width 51 height 22
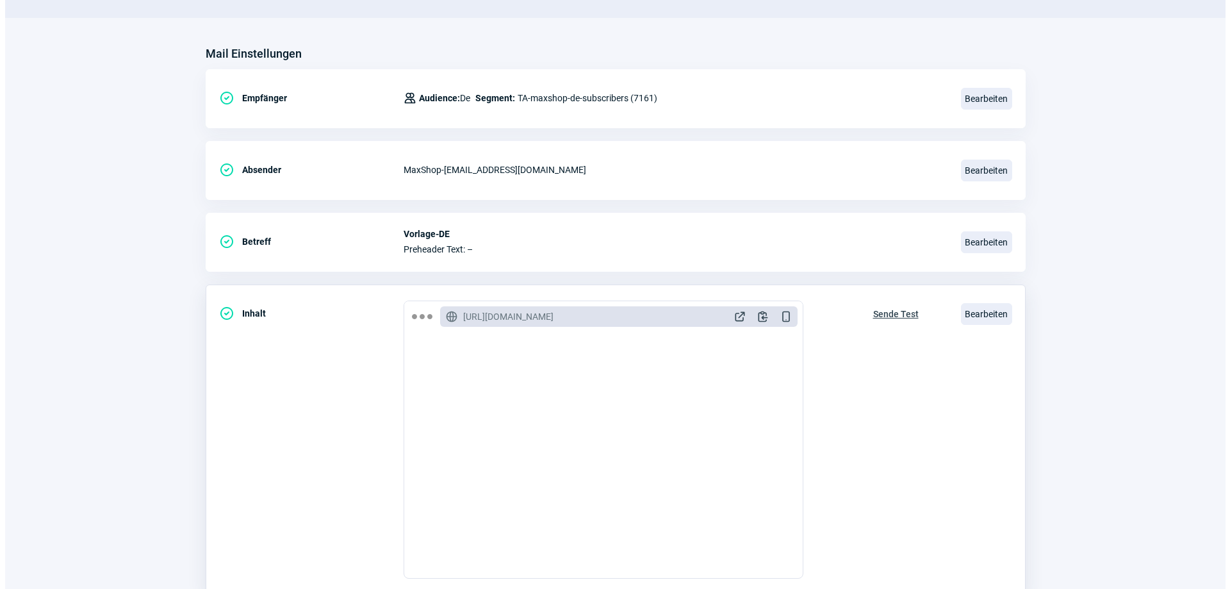
scroll to position [128, 0]
click at [975, 318] on span "Bearbeiten" at bounding box center [981, 313] width 51 height 22
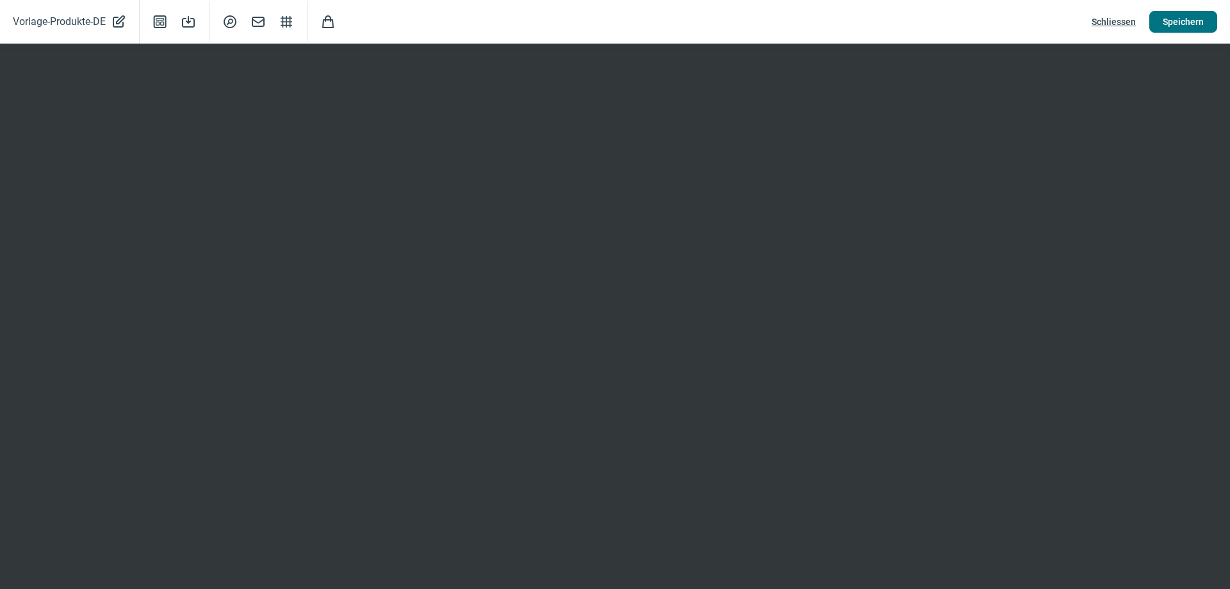
click at [1183, 26] on span "Speichern" at bounding box center [1183, 22] width 41 height 21
click at [1114, 21] on span "Schliessen" at bounding box center [1114, 22] width 44 height 21
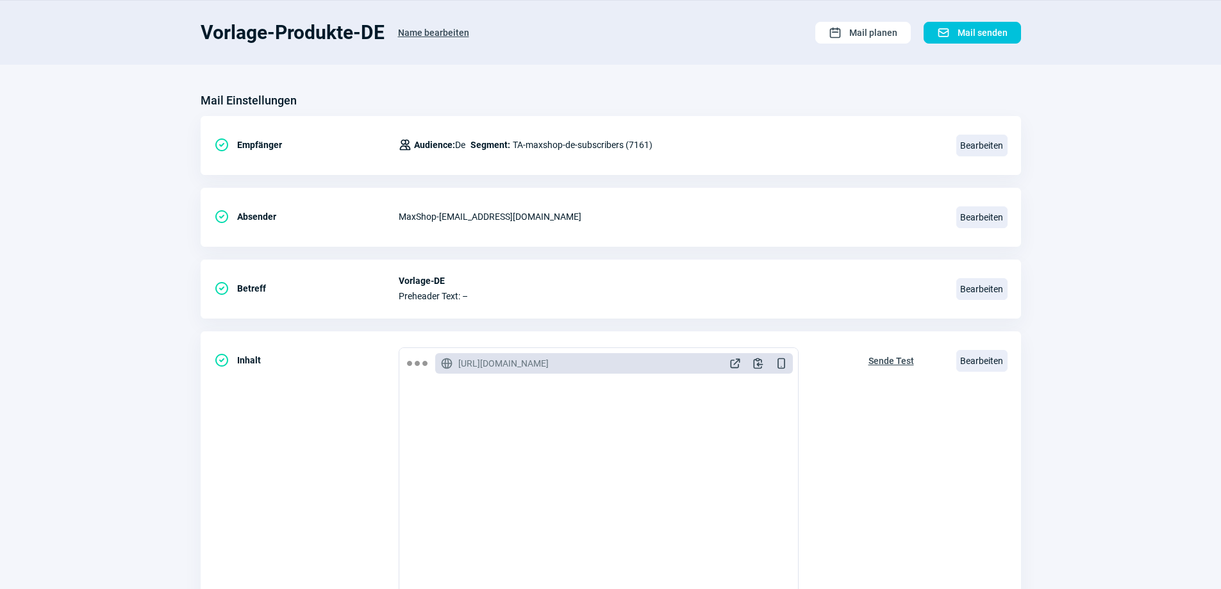
scroll to position [0, 0]
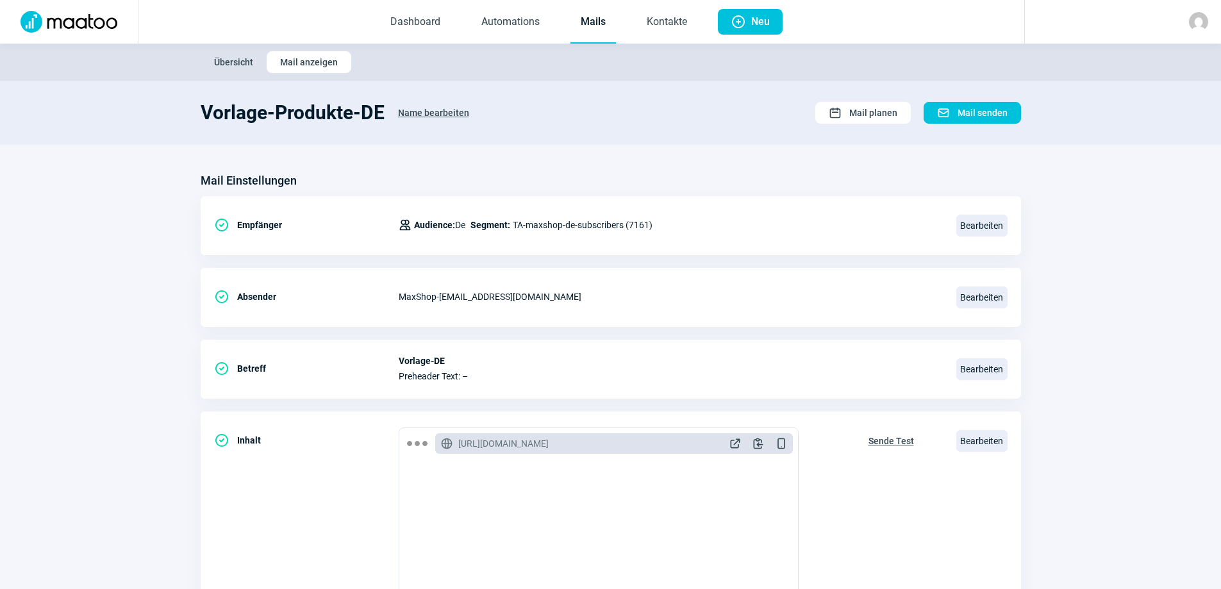
click at [234, 63] on span "Übersicht" at bounding box center [233, 62] width 39 height 21
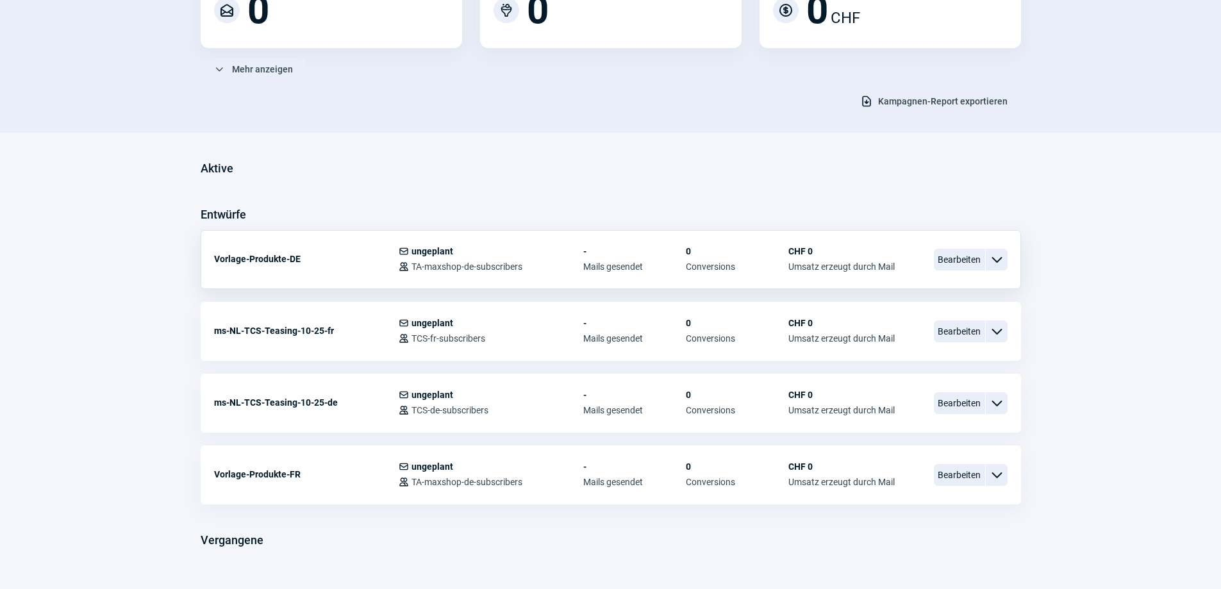
scroll to position [220, 0]
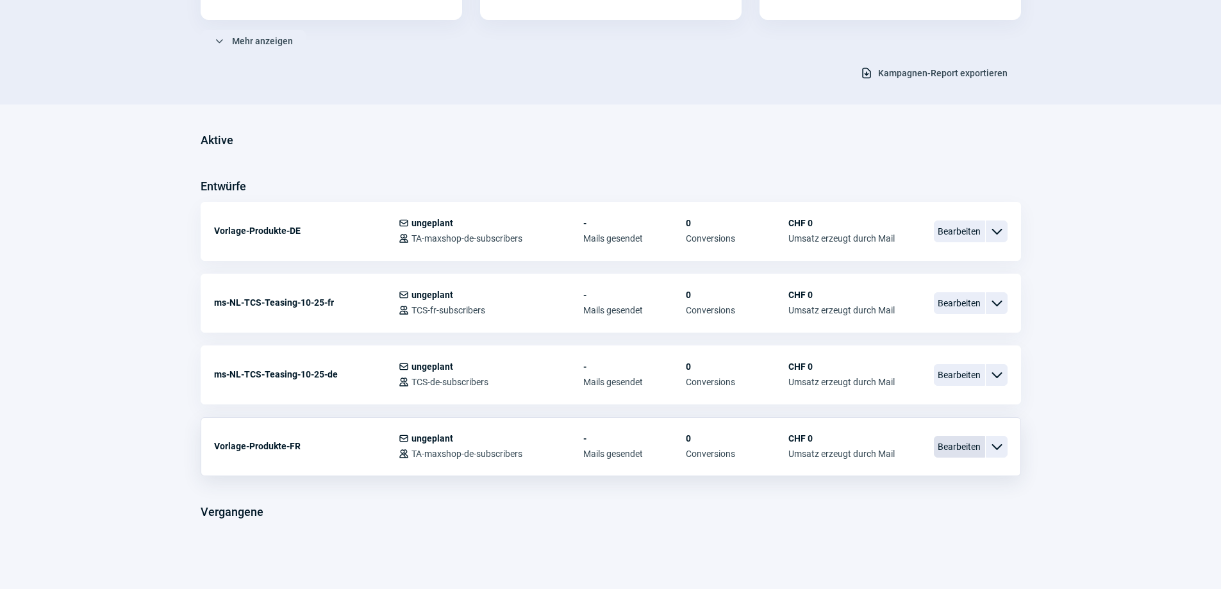
click at [953, 446] on span "Bearbeiten" at bounding box center [958, 447] width 51 height 22
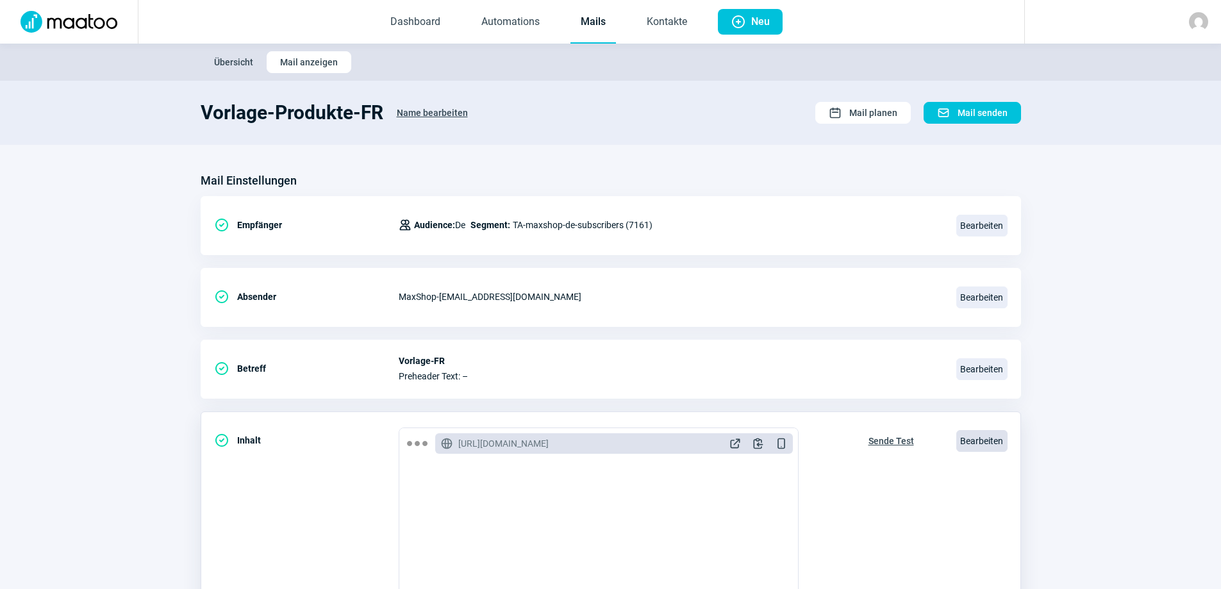
click at [991, 443] on span "Bearbeiten" at bounding box center [981, 441] width 51 height 22
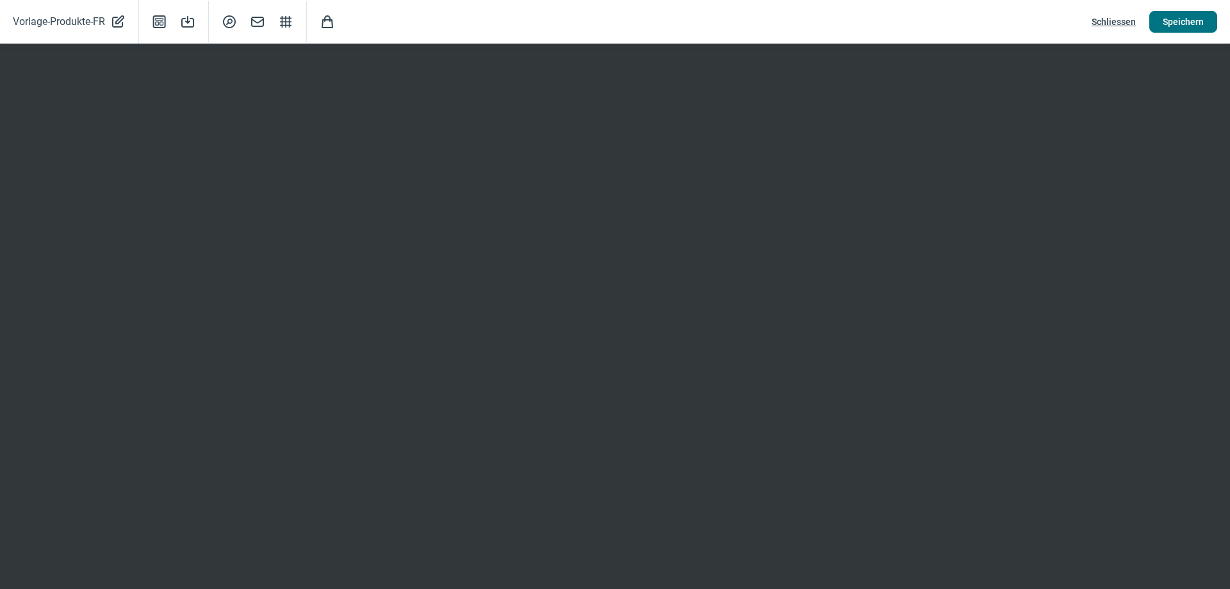
click at [1193, 16] on span "Speichern" at bounding box center [1183, 22] width 41 height 21
click at [1115, 22] on span "Schliessen" at bounding box center [1114, 22] width 44 height 21
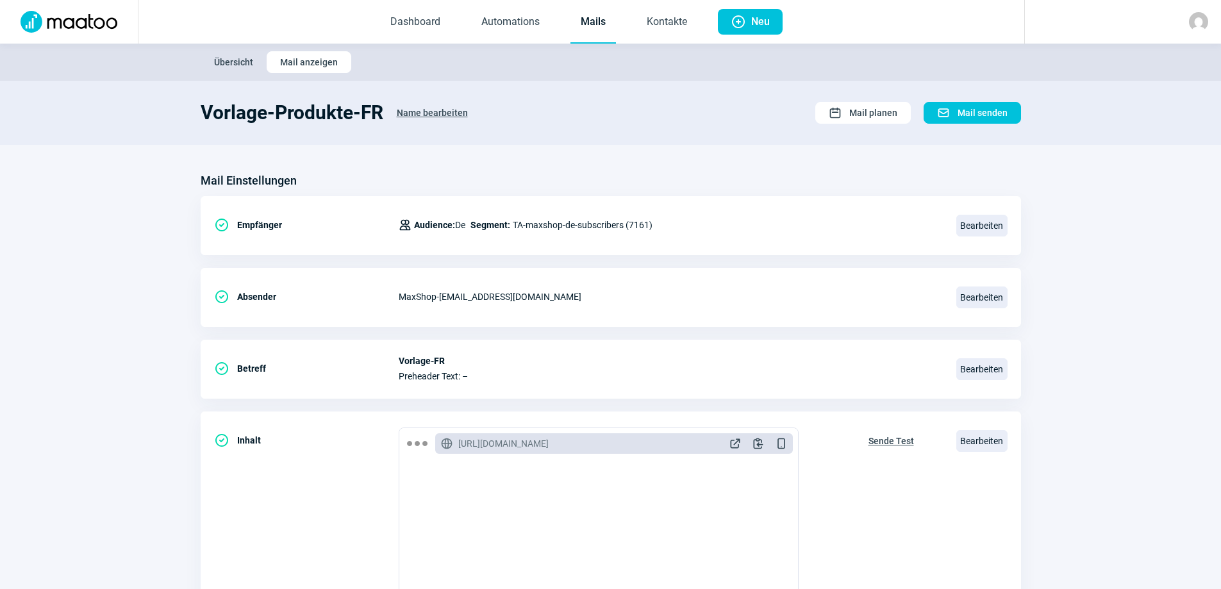
click at [231, 62] on span "Übersicht" at bounding box center [233, 62] width 39 height 21
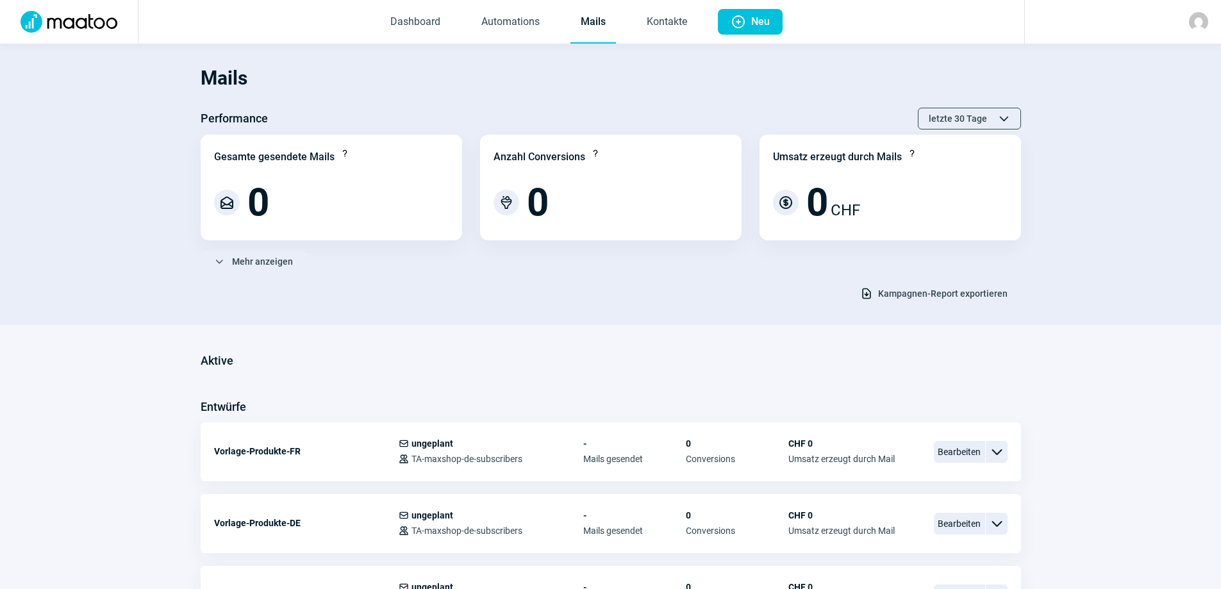
scroll to position [64, 0]
